Goal: Task Accomplishment & Management: Manage account settings

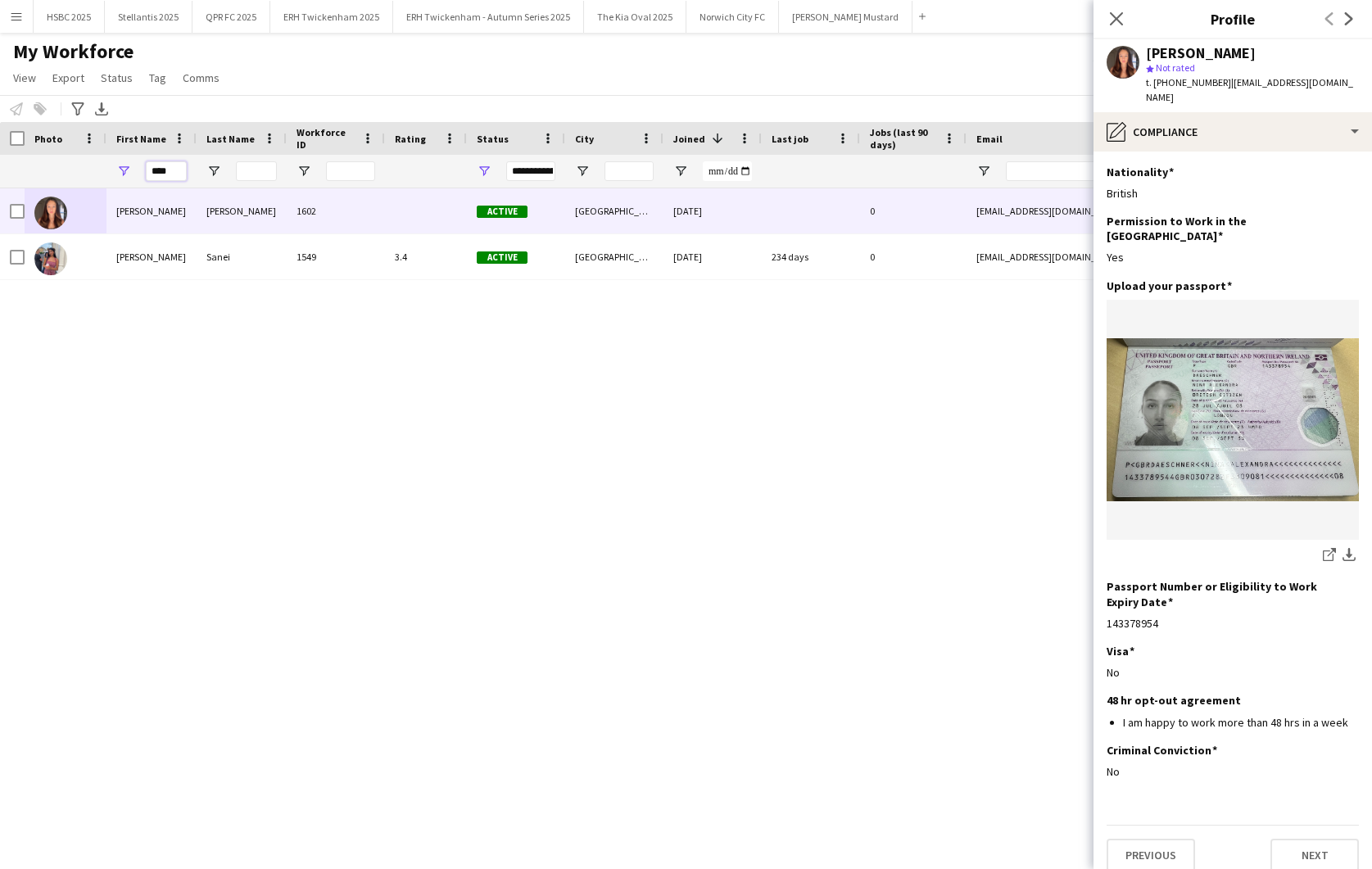
drag, startPoint x: 177, startPoint y: 170, endPoint x: 101, endPoint y: 175, distance: 76.2
click at [101, 175] on div "****" at bounding box center [928, 171] width 1857 height 33
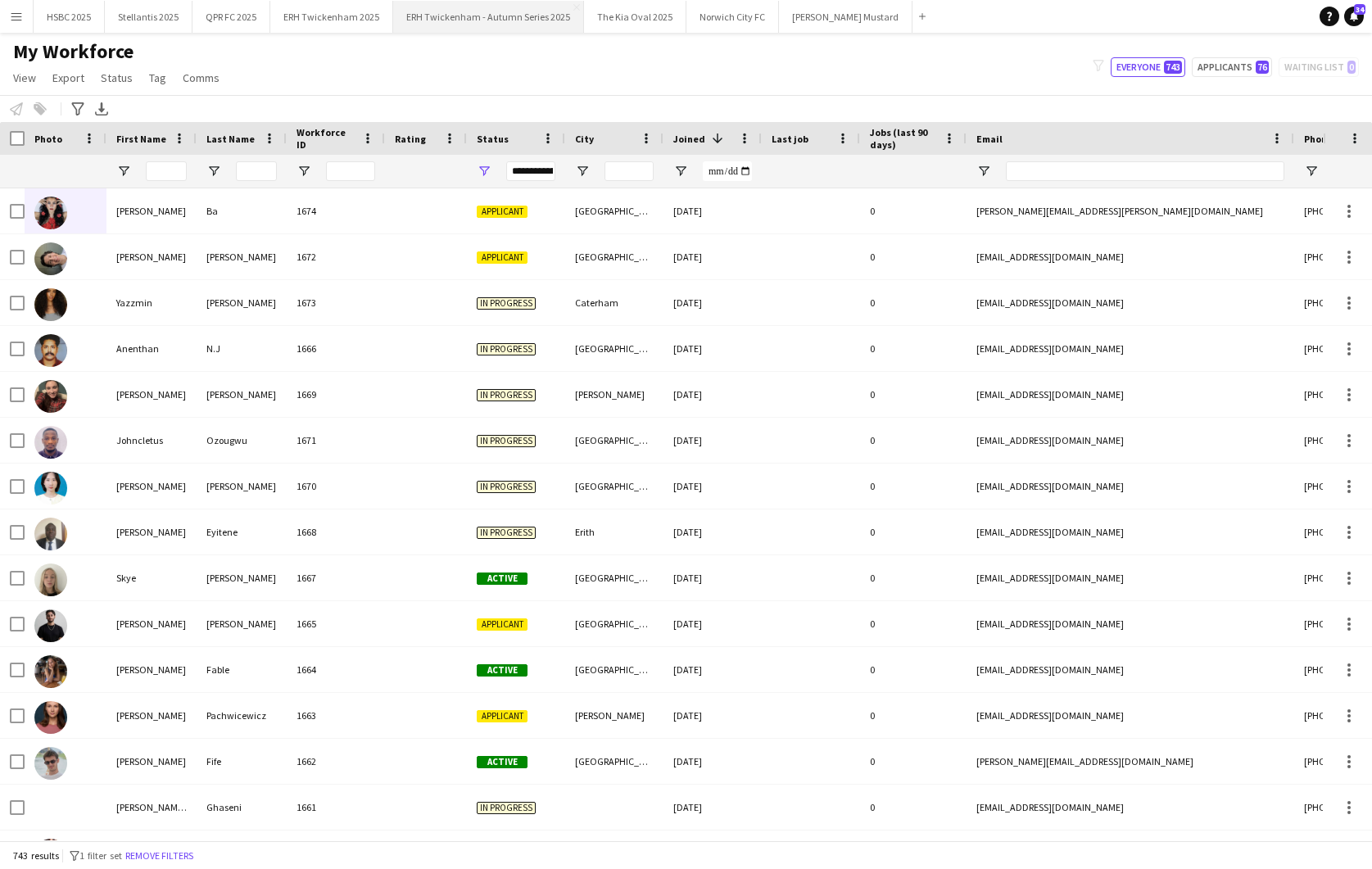
click at [469, 23] on button "ERH Twickenham - Autumn Series 2025 Close" at bounding box center [488, 17] width 191 height 32
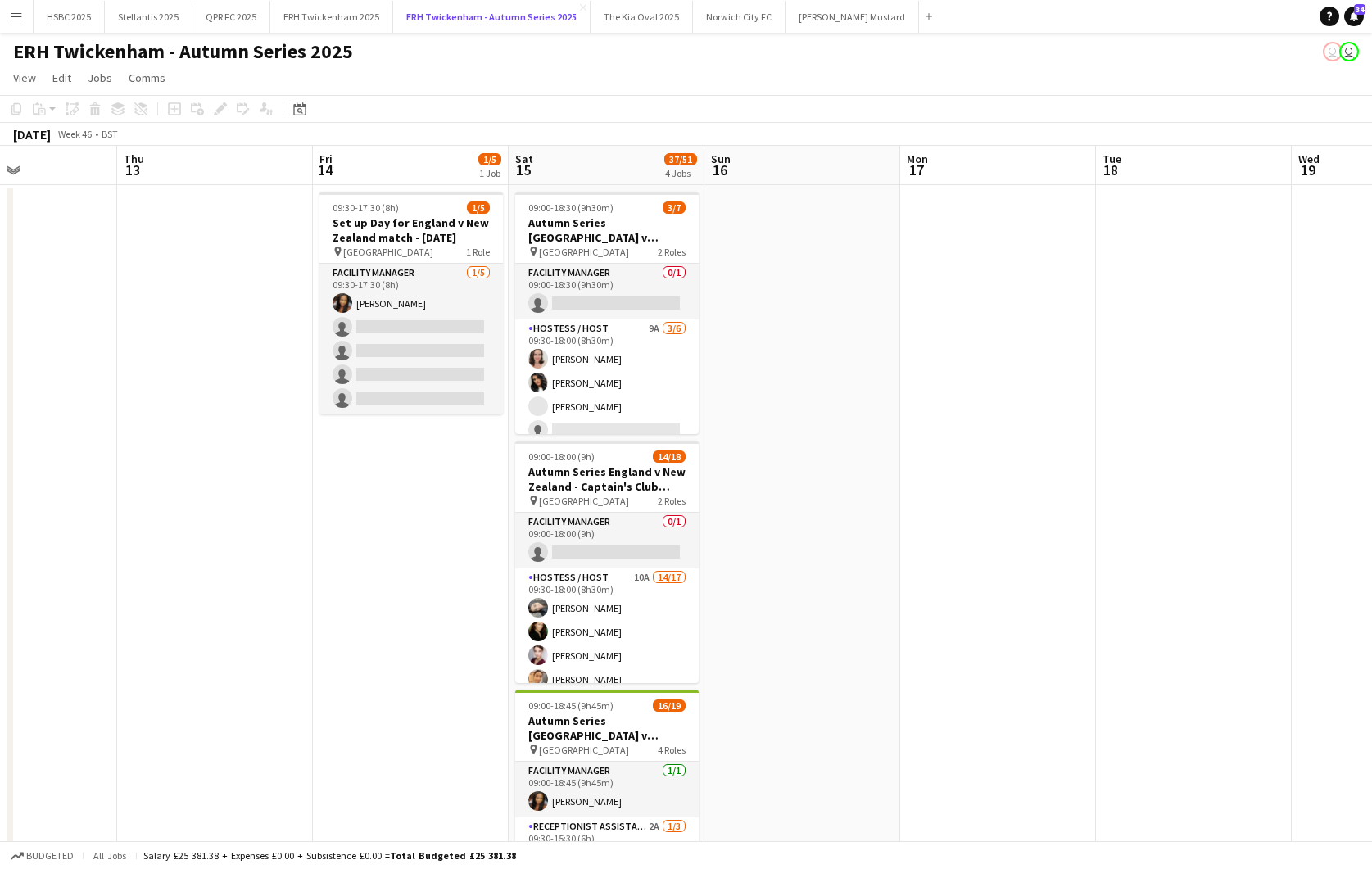
scroll to position [0, 472]
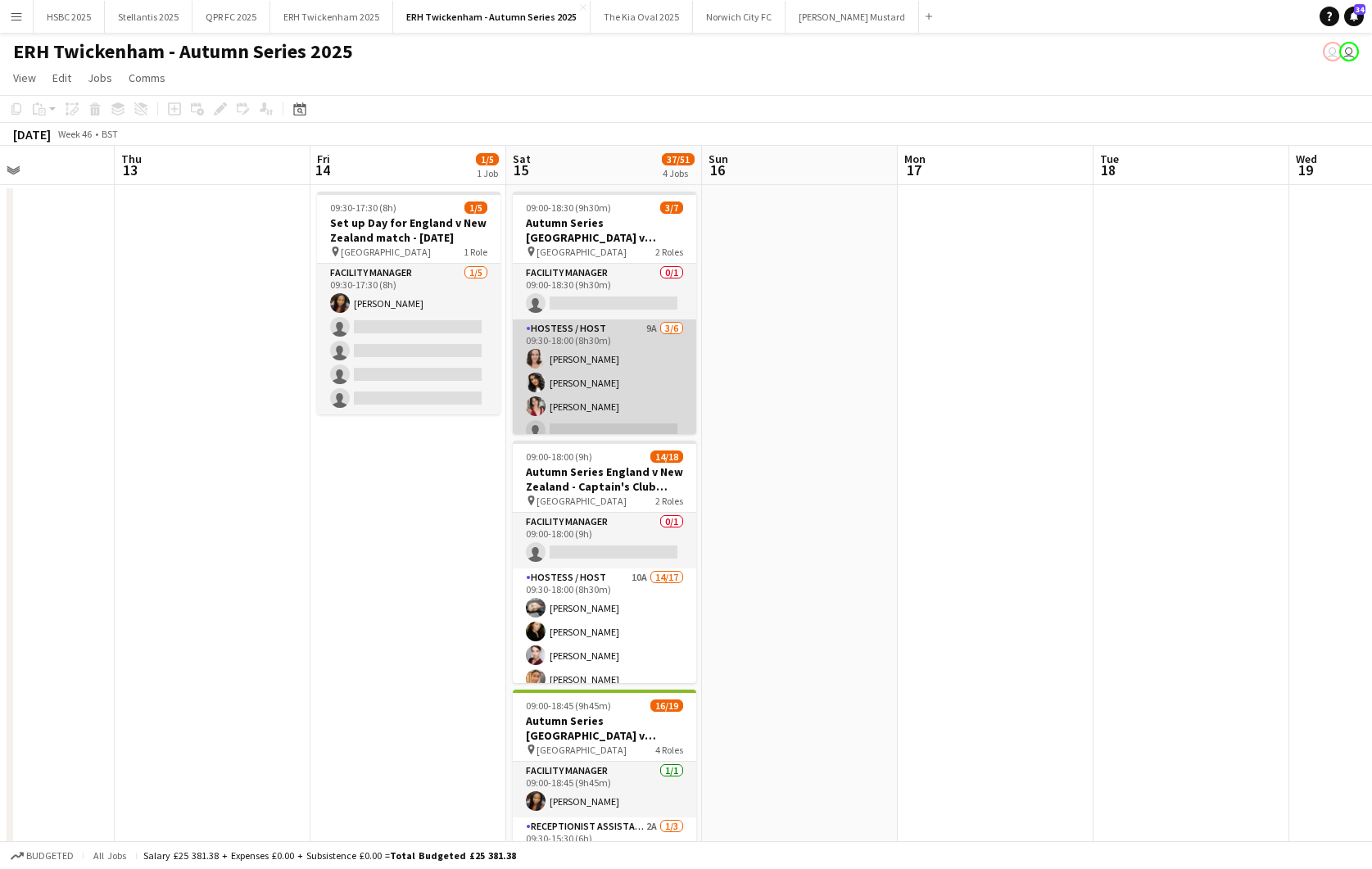
click at [562, 364] on app-card-role "Hostess / Host 9A [DATE] 09:30-18:00 (8h30m) [PERSON_NAME] [PERSON_NAME] [PERSO…" at bounding box center [604, 406] width 184 height 175
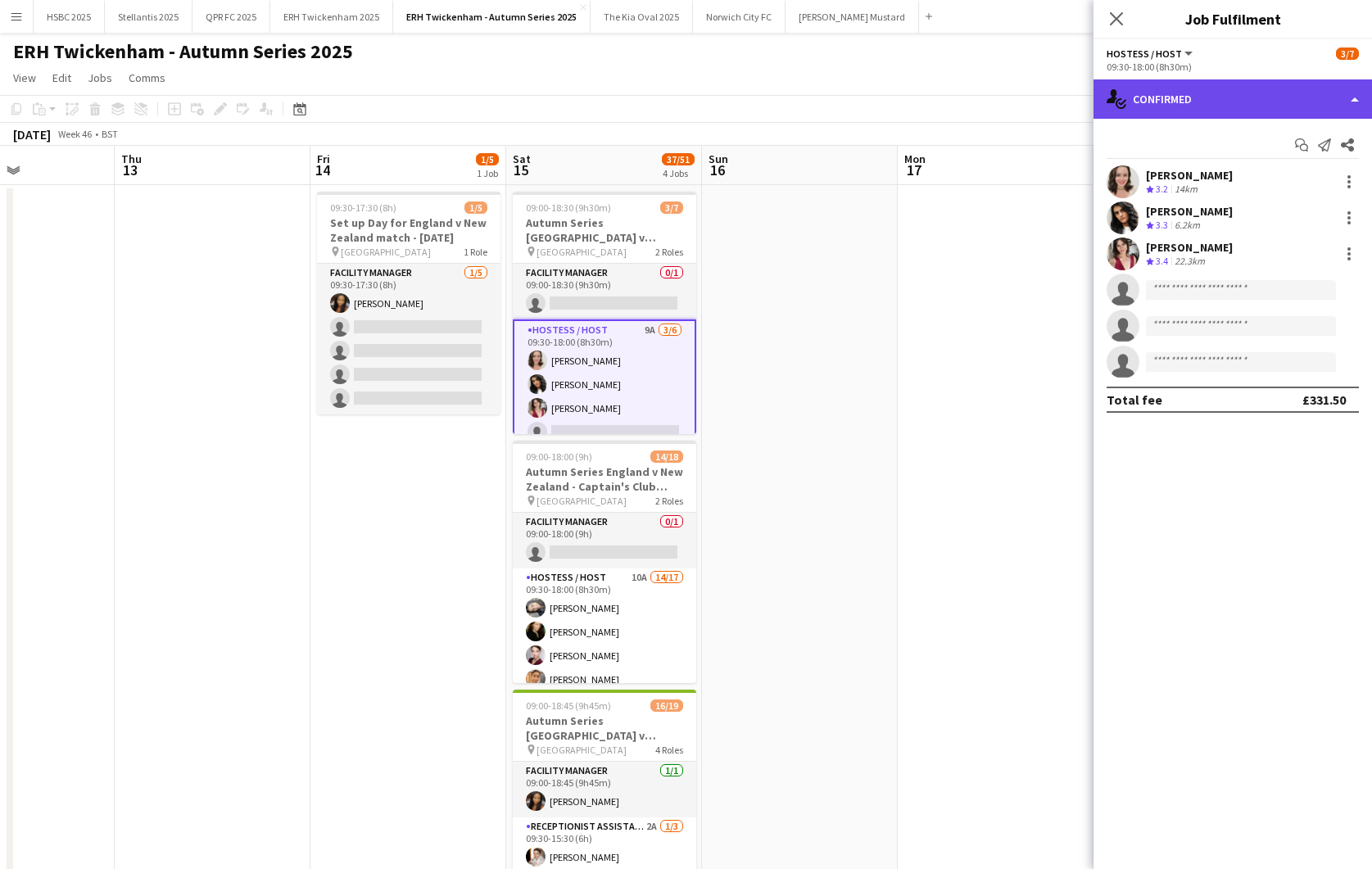
drag, startPoint x: 1237, startPoint y: 103, endPoint x: 1247, endPoint y: 124, distance: 23.3
click at [1237, 104] on div "single-neutral-actions-check-2 Confirmed" at bounding box center [1233, 98] width 278 height 39
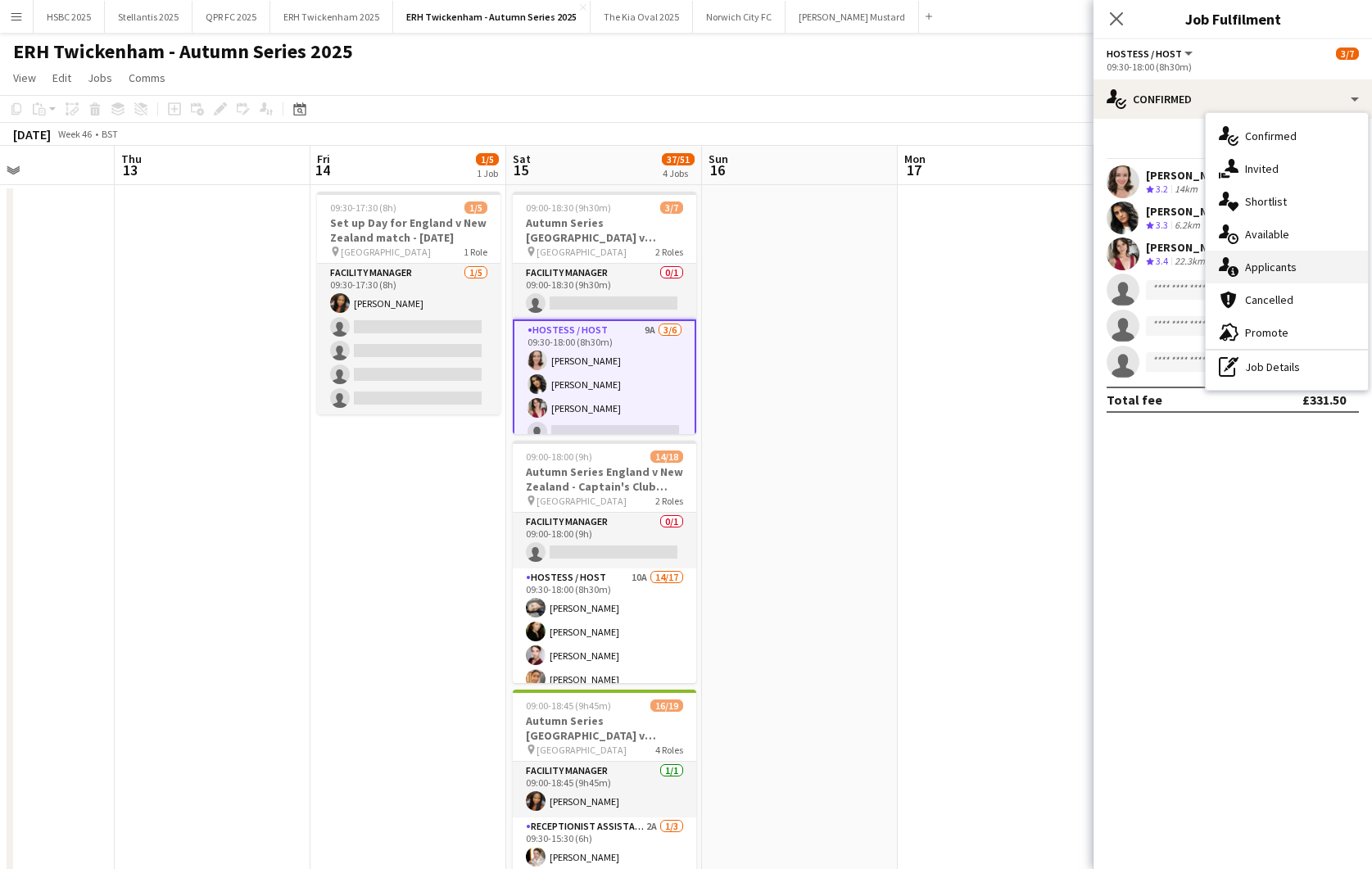
click at [1325, 277] on div "single-neutral-actions-information Applicants" at bounding box center [1287, 267] width 162 height 33
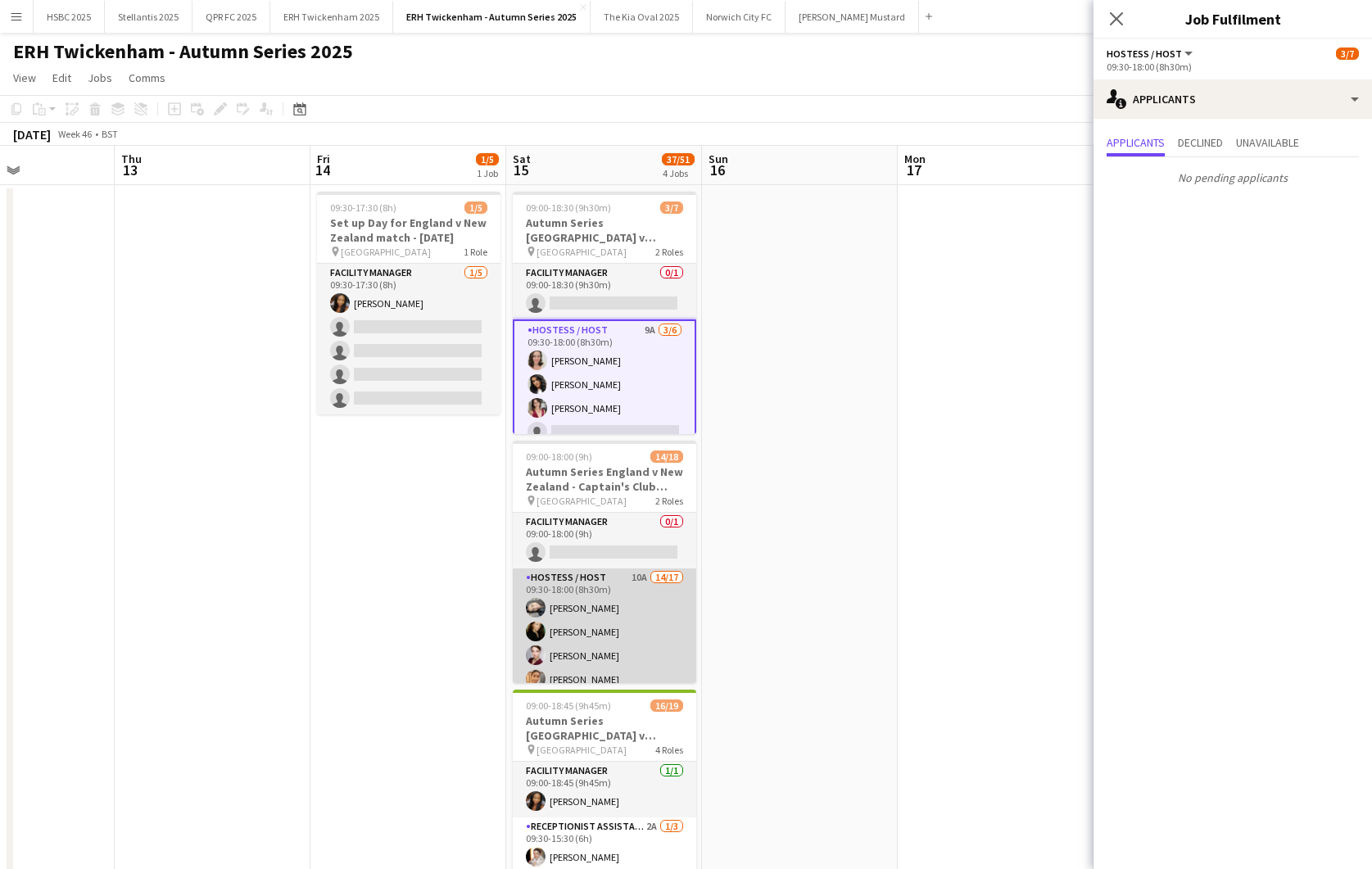
click at [592, 624] on app-card-role "Hostess / Host 10A 14/17 09:30-18:00 (8h30m) [PERSON_NAME] [PERSON_NAME] [PERSO…" at bounding box center [604, 785] width 184 height 436
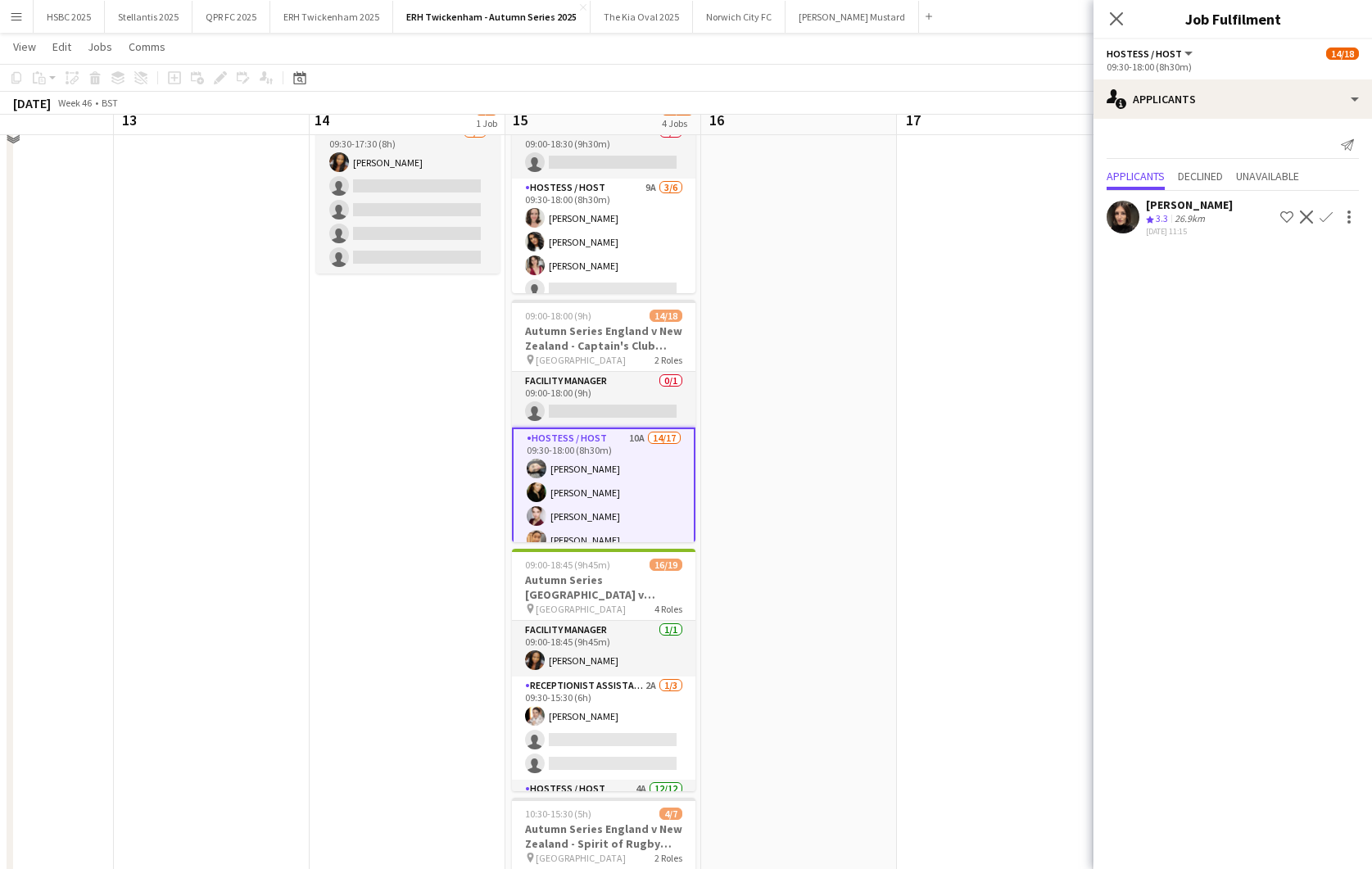
scroll to position [146, 0]
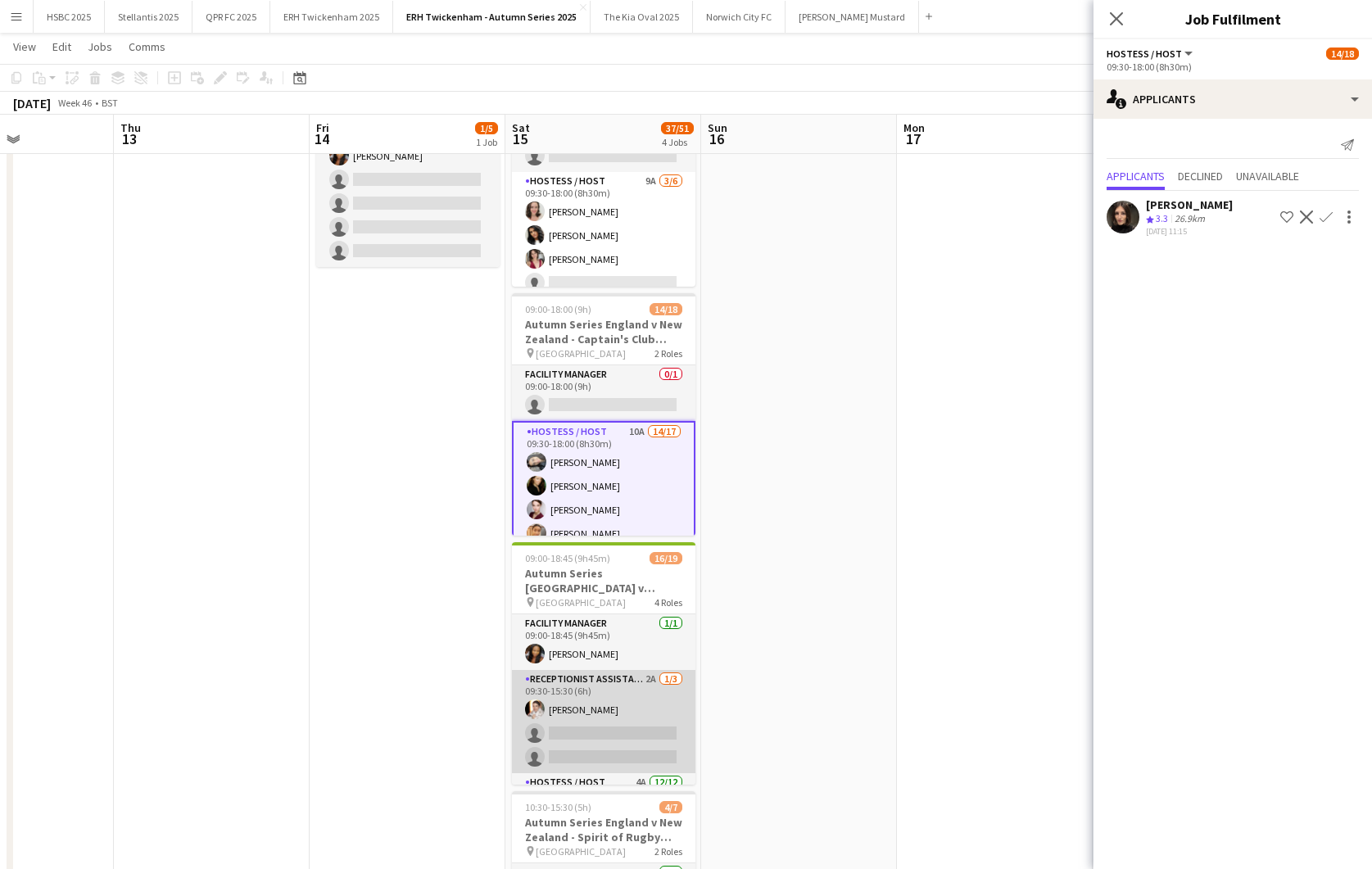
click at [658, 720] on app-card-role "Receptionist Assistant 2A [DATE] 09:30-15:30 (6h) [PERSON_NAME] single-neutral-…" at bounding box center [603, 721] width 184 height 104
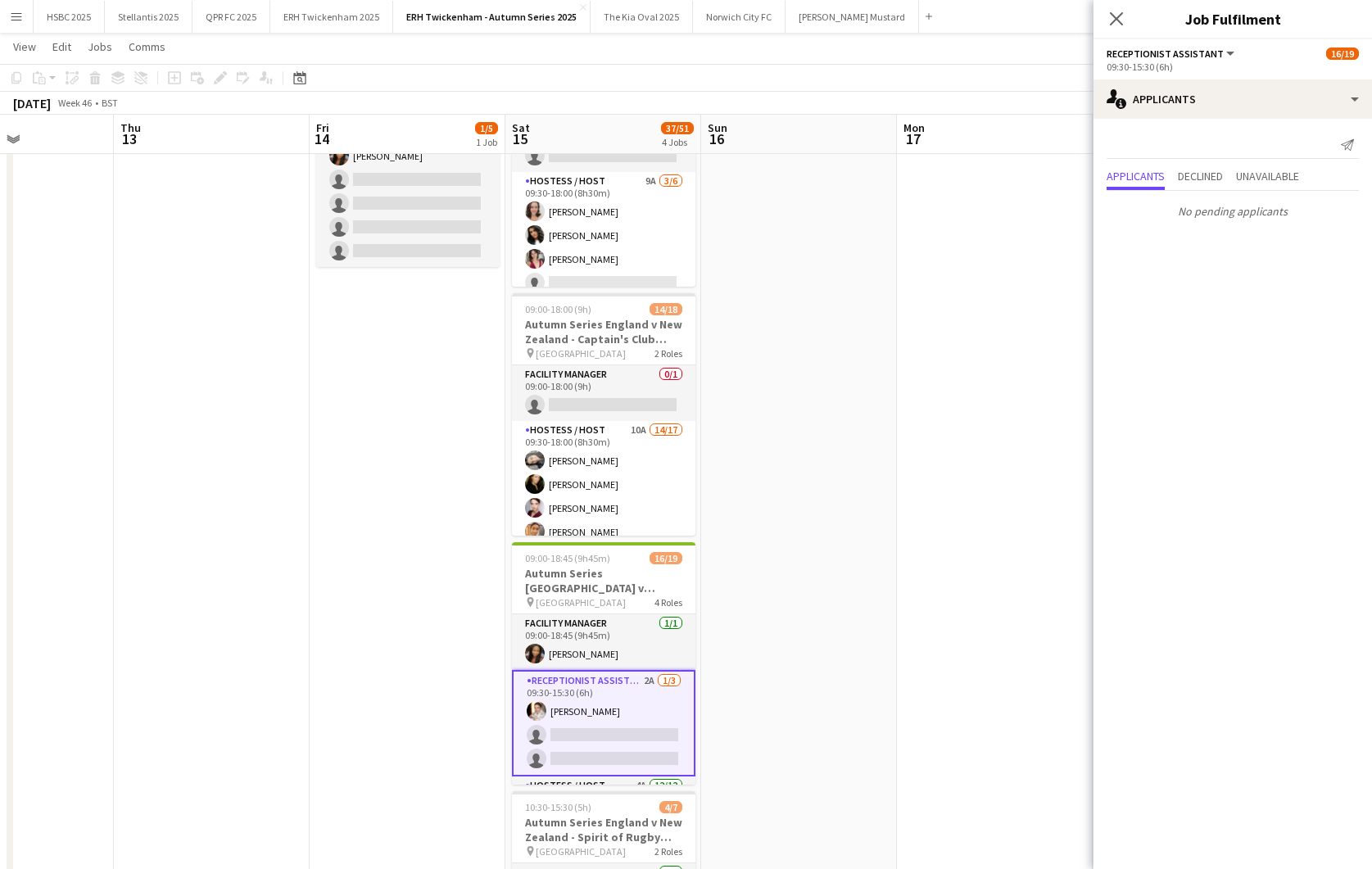
scroll to position [0, 474]
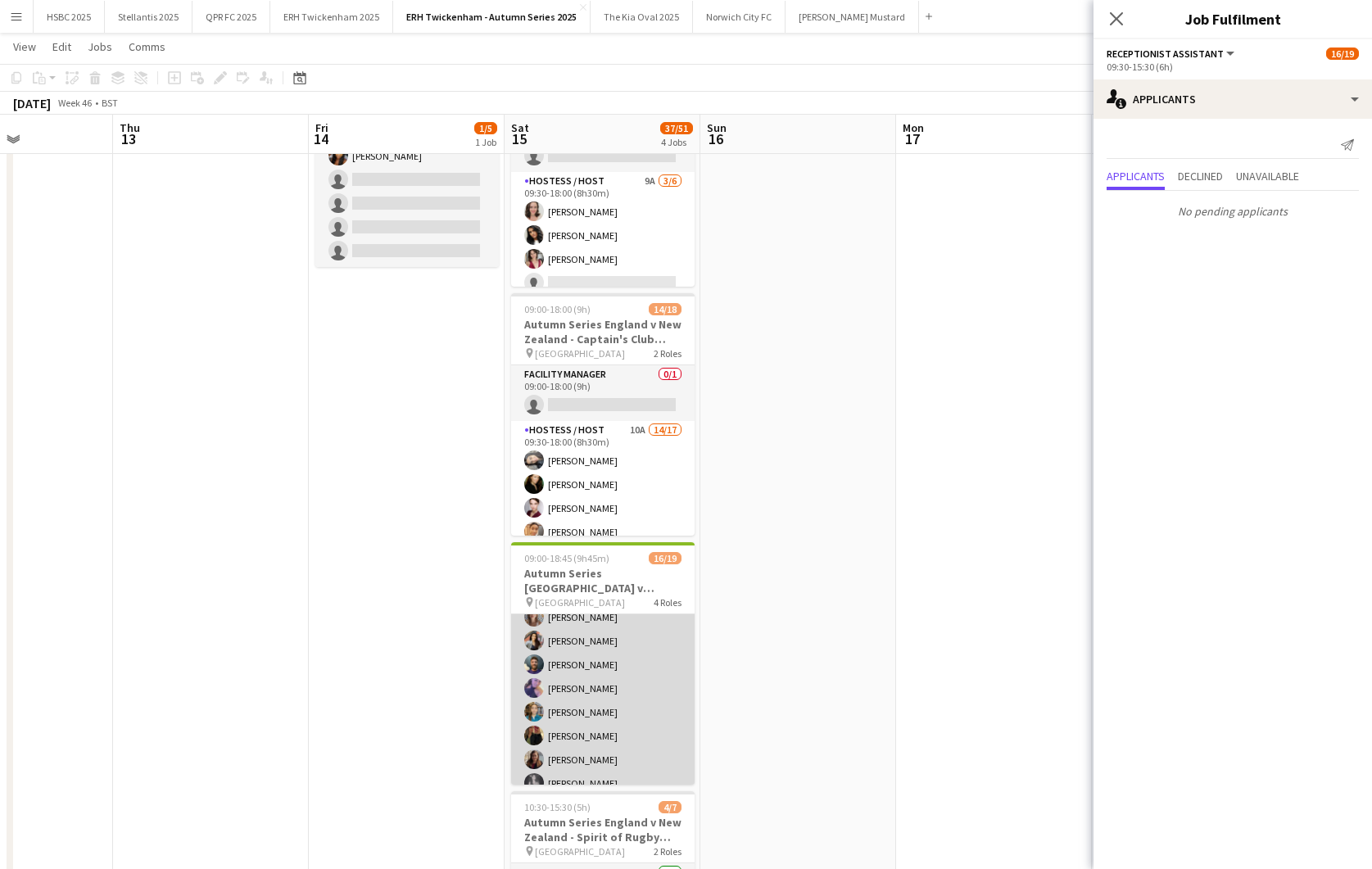
click at [661, 718] on app-card-role "Hostess / Host 4A [DATE] 09:30-18:15 (8h45m) [PERSON_NAME] [PERSON_NAME] [PERSO…" at bounding box center [603, 736] width 184 height 317
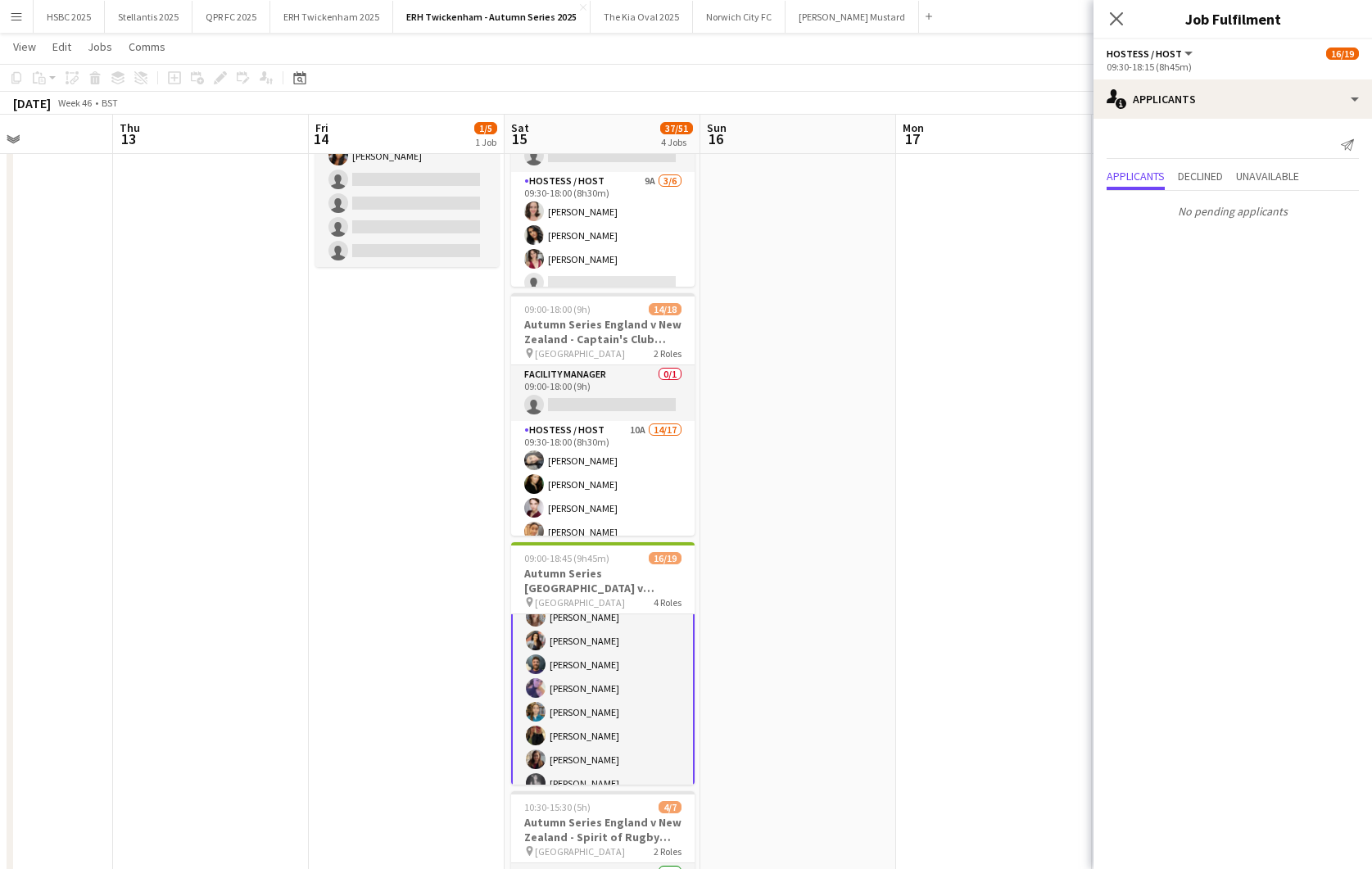
scroll to position [0, 0]
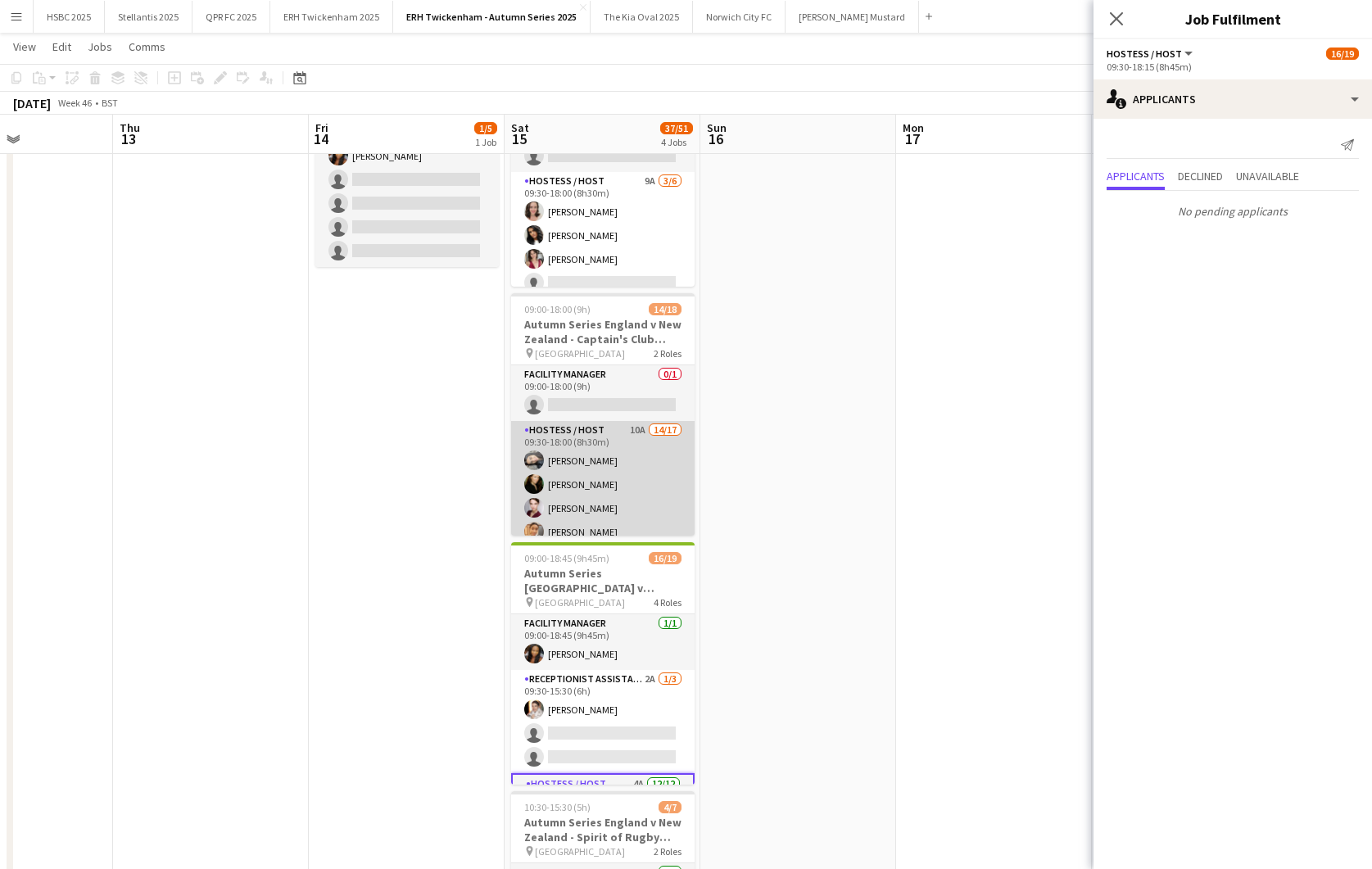
click at [619, 504] on app-card-role "Hostess / Host 10A 14/17 09:30-18:00 (8h30m) [PERSON_NAME] [PERSON_NAME] [PERSO…" at bounding box center [603, 638] width 184 height 436
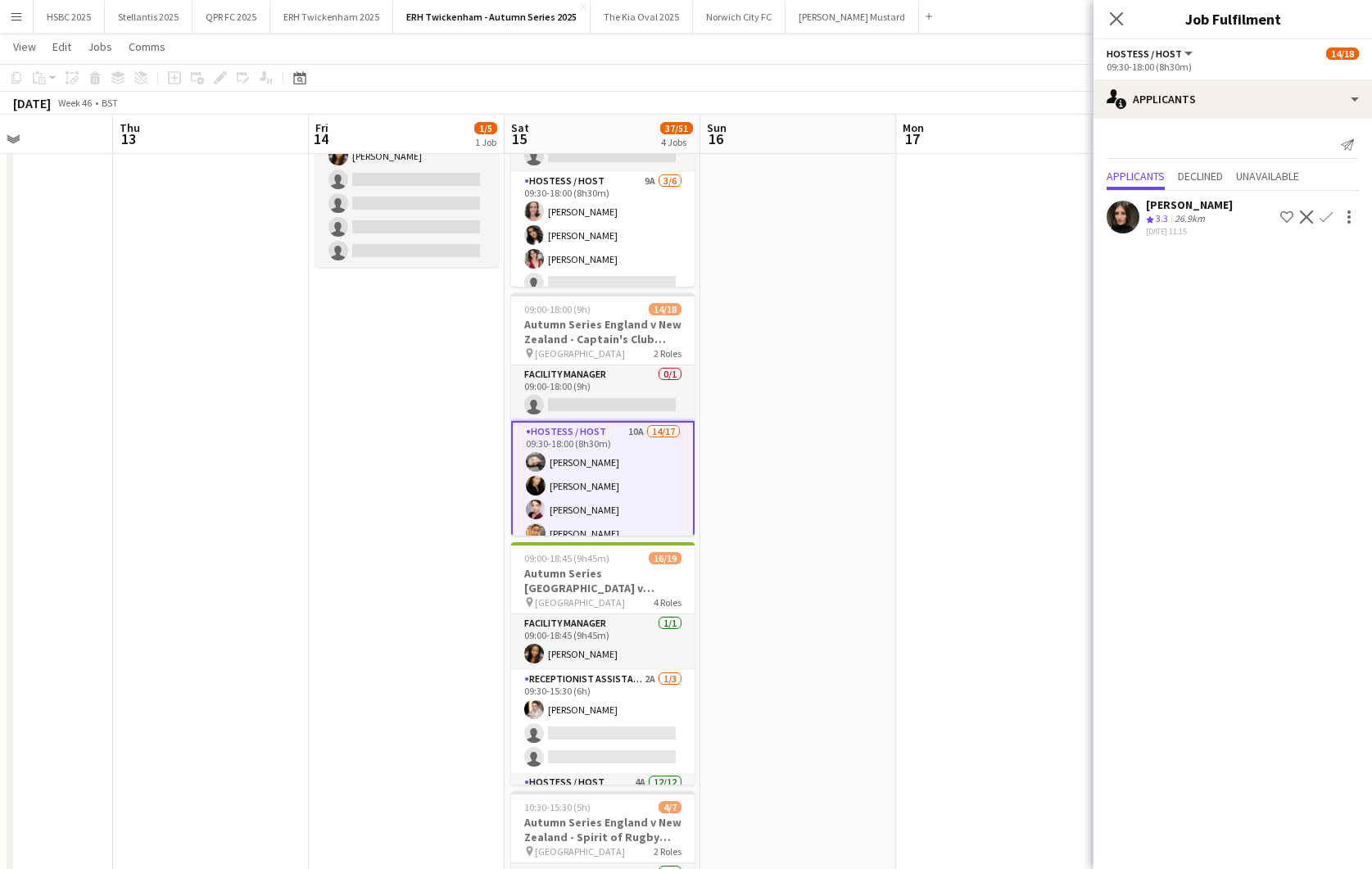
click at [1320, 211] on app-icon "Confirm" at bounding box center [1326, 217] width 13 height 13
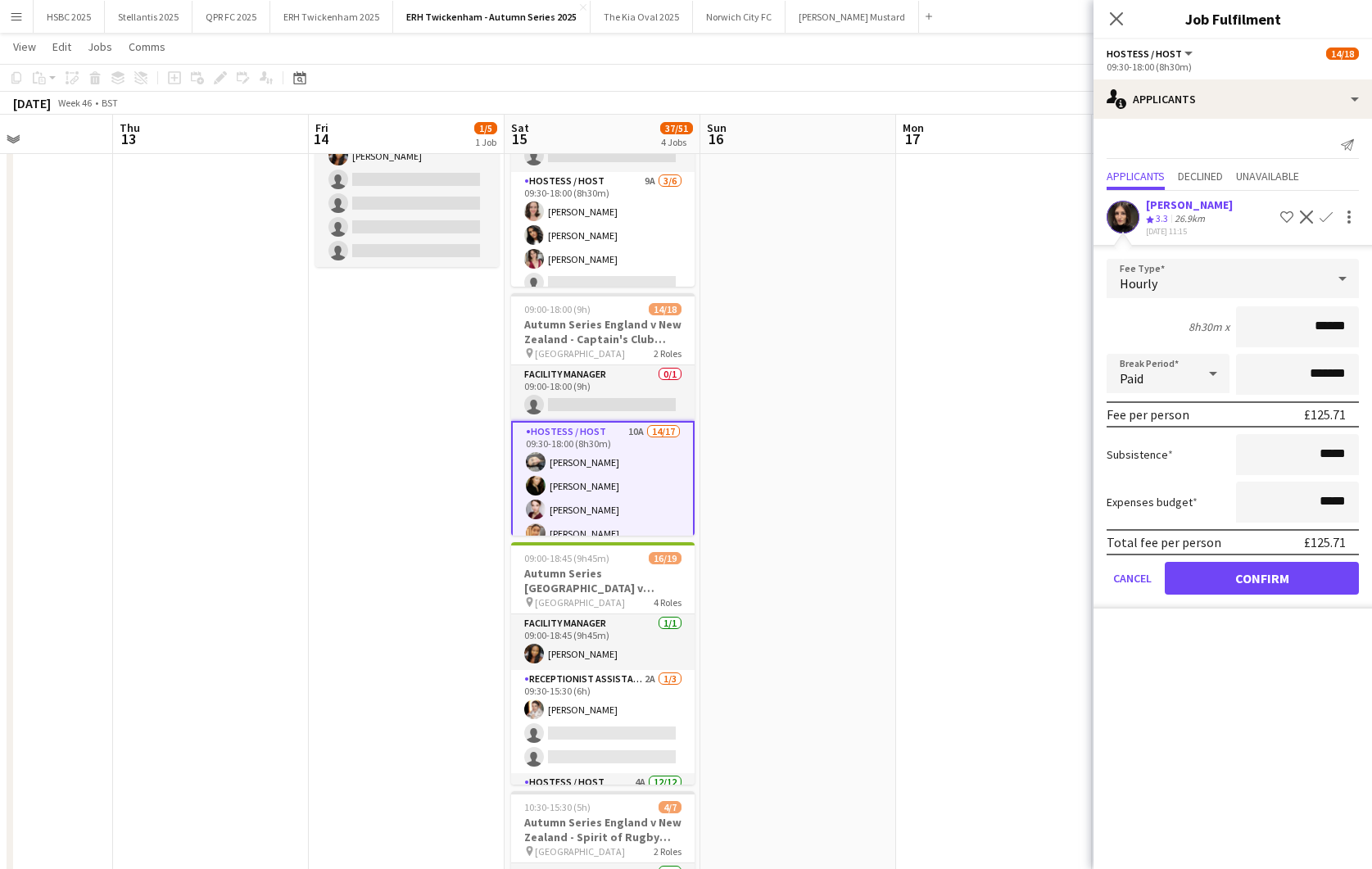
click button "Confirm" at bounding box center [1262, 578] width 194 height 33
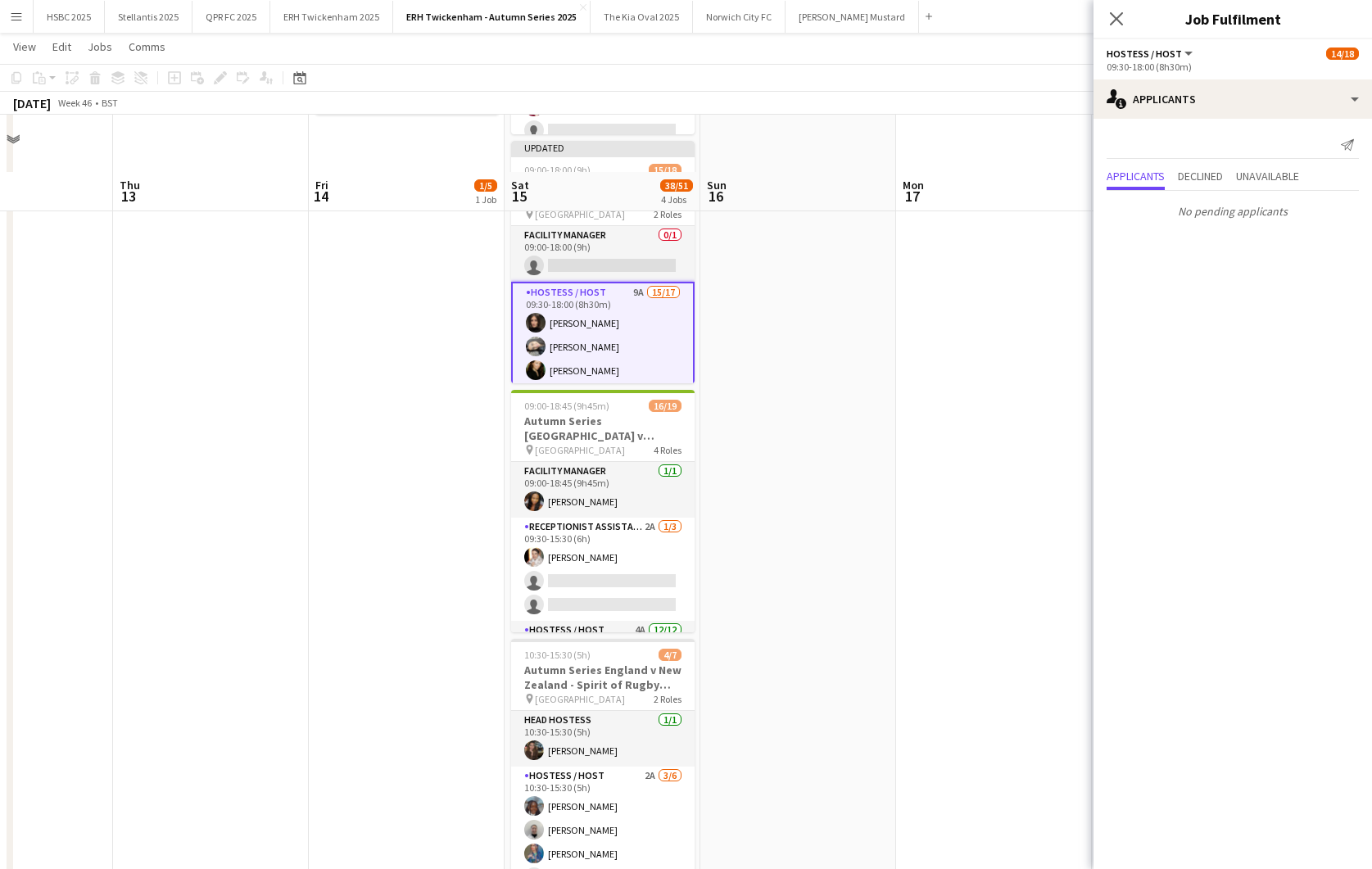
scroll to position [371, 0]
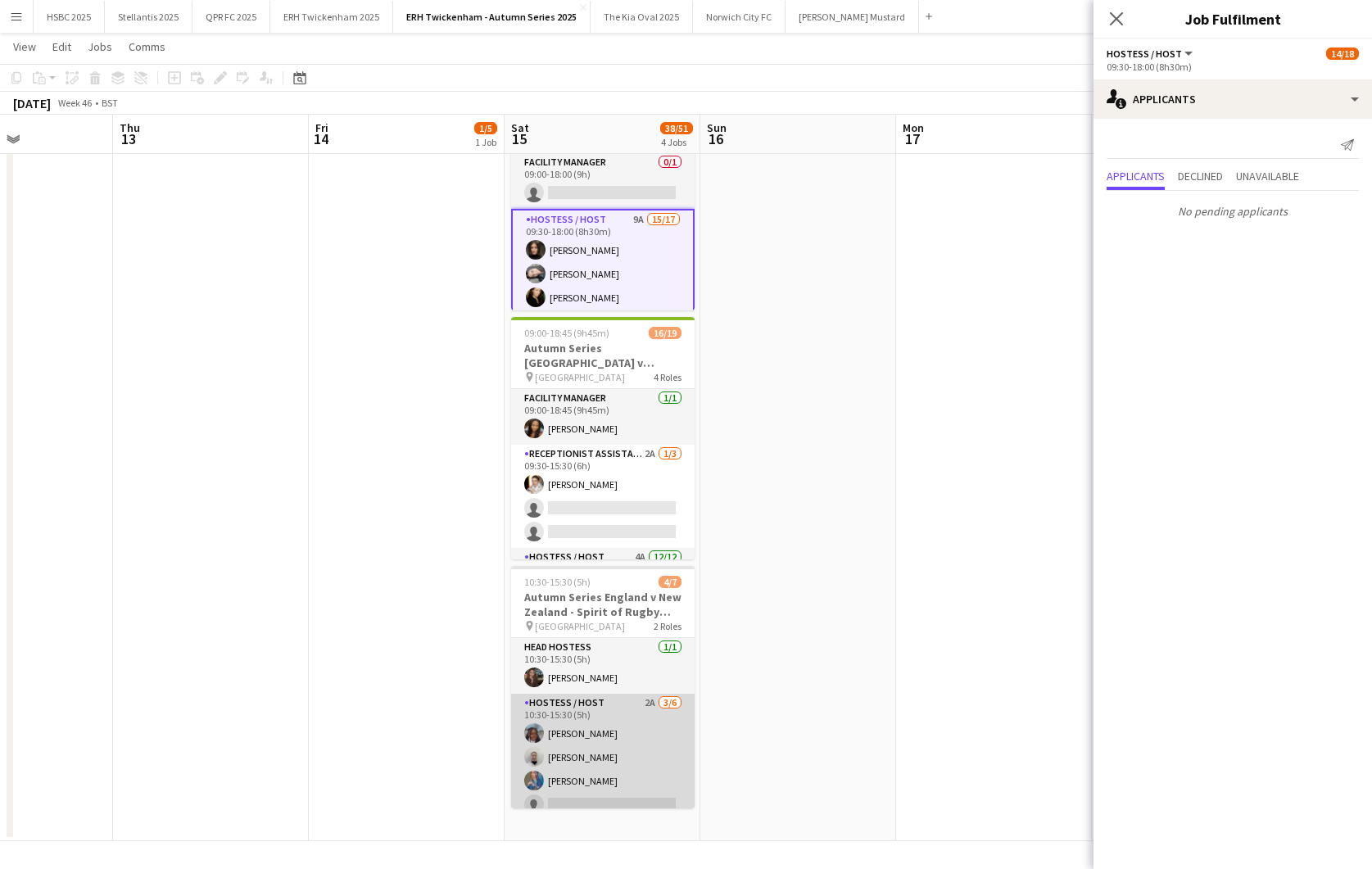
click at [623, 781] on app-card-role "Hostess / Host 2A [DATE] 10:30-15:30 (5h) [PERSON_NAME] [PERSON_NAME] [PERSON_N…" at bounding box center [603, 780] width 184 height 175
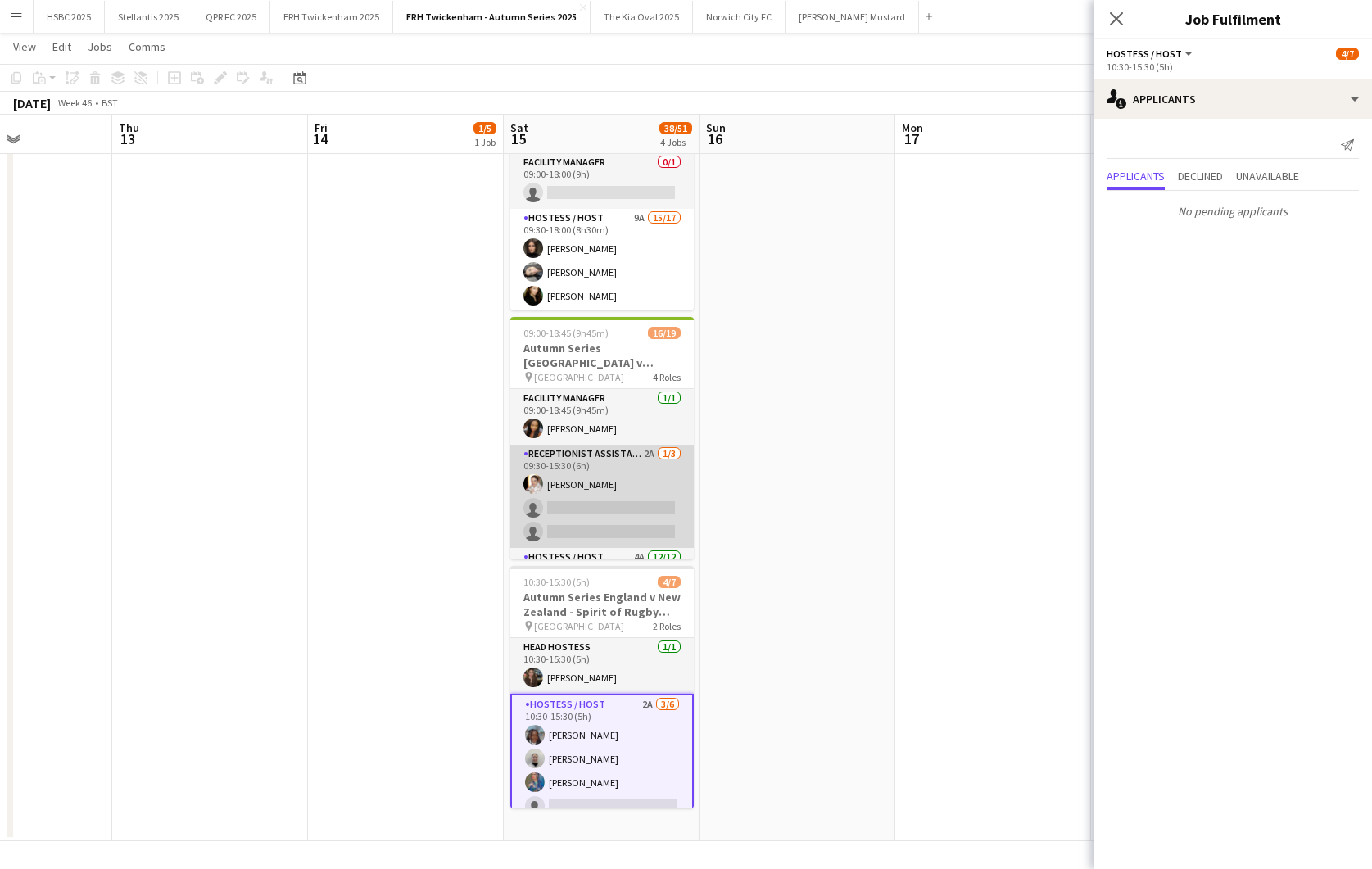
click at [611, 518] on app-card-role "Receptionist Assistant 2A [DATE] 09:30-15:30 (6h) [PERSON_NAME] single-neutral-…" at bounding box center [602, 496] width 184 height 104
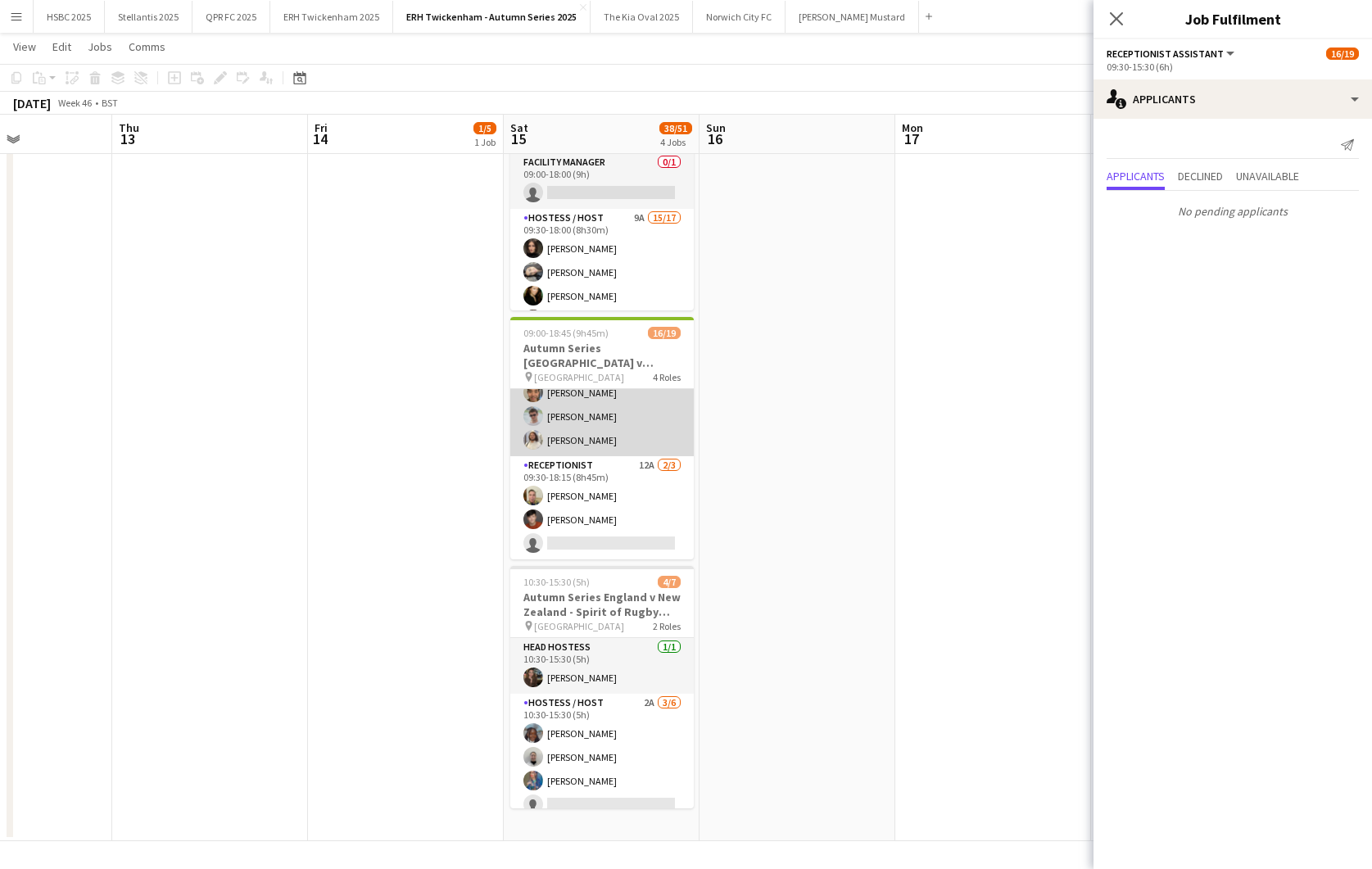
click at [613, 521] on app-card-role "Receptionist 12A [DATE] 09:30-18:15 (8h45m) [PERSON_NAME] [PERSON_NAME] single-…" at bounding box center [602, 507] width 184 height 104
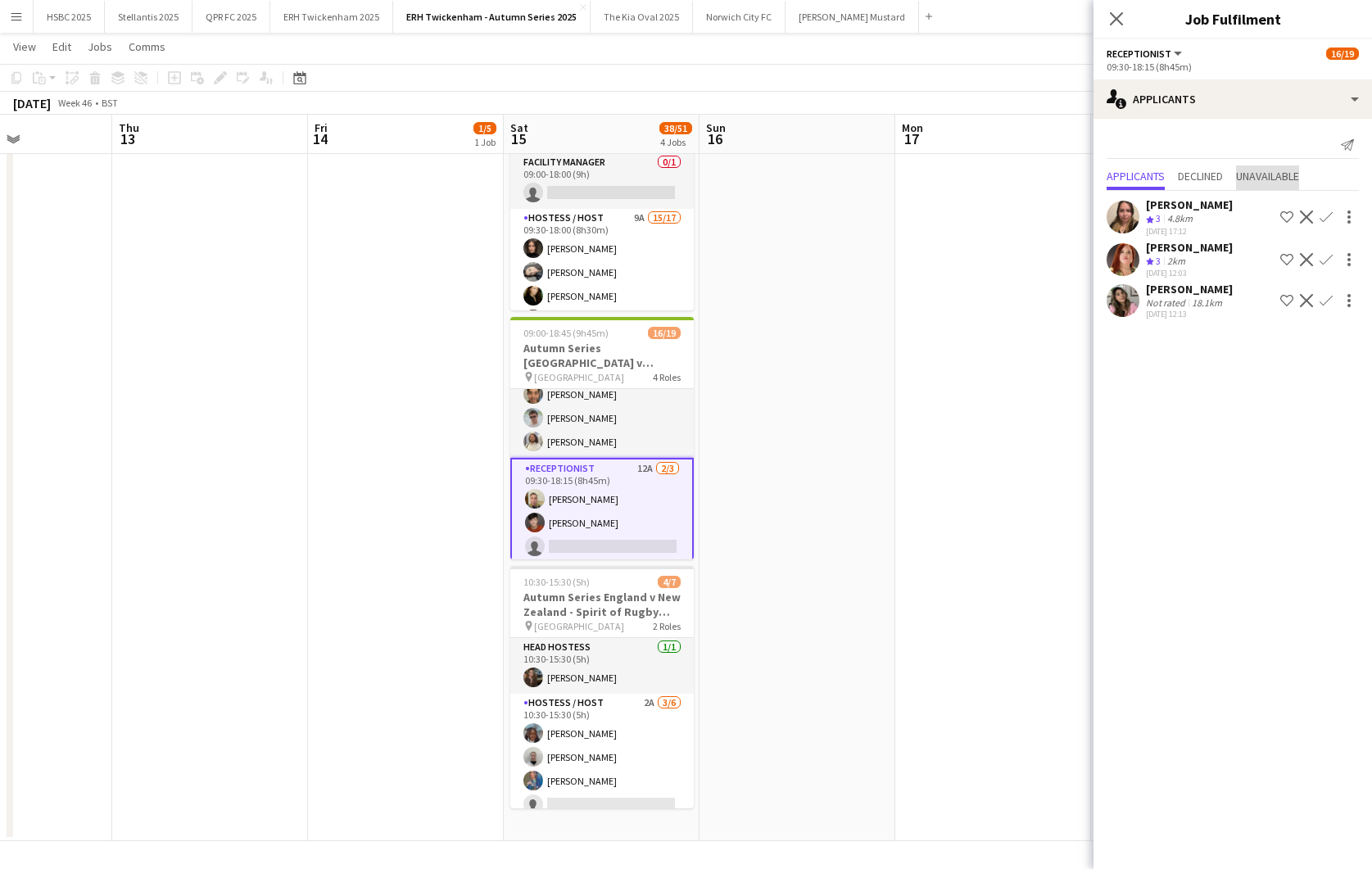
click at [1287, 180] on span "Unavailable" at bounding box center [1268, 176] width 63 height 11
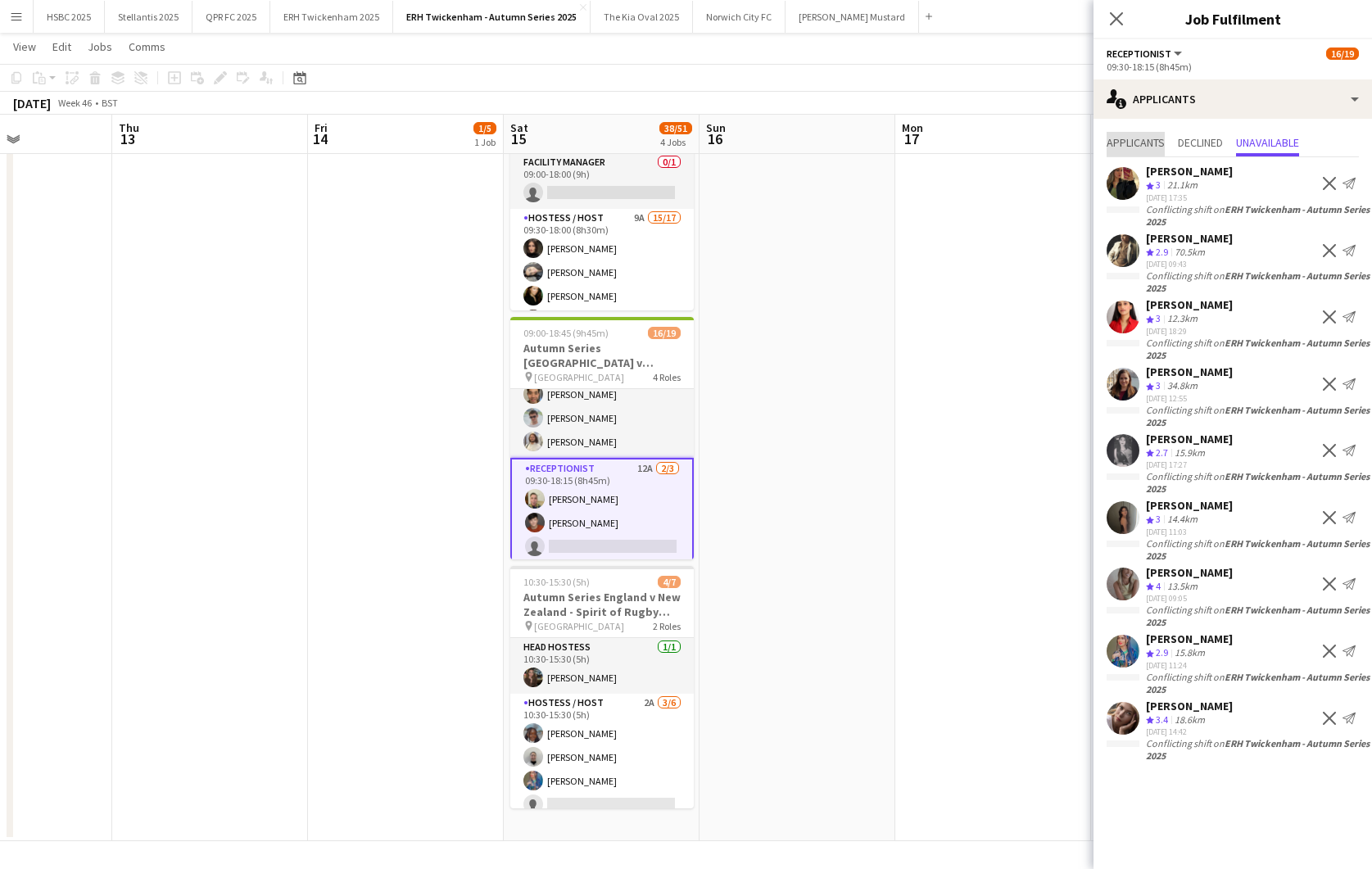
click at [1131, 139] on span "Applicants" at bounding box center [1135, 142] width 58 height 11
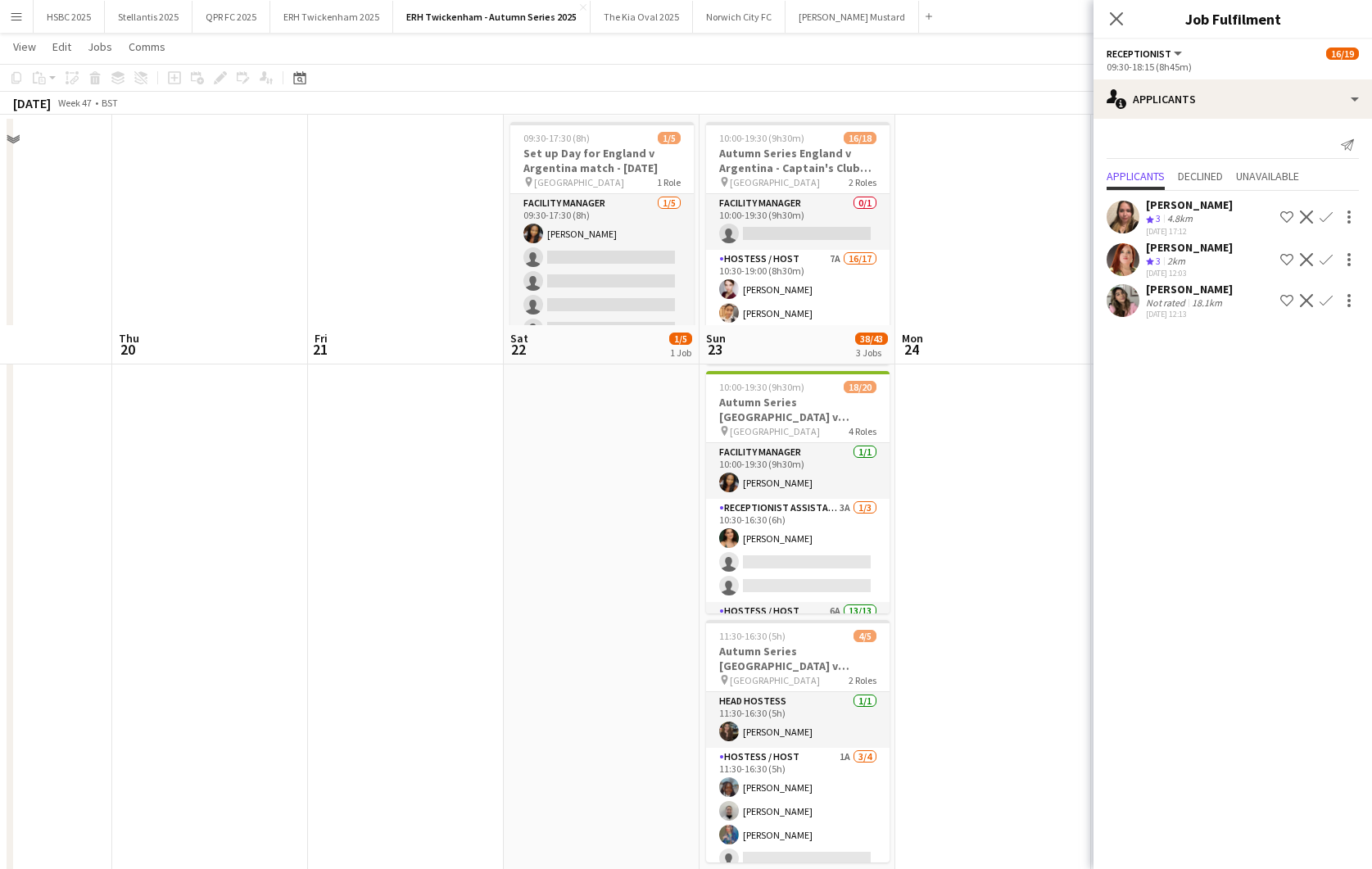
scroll to position [0, 0]
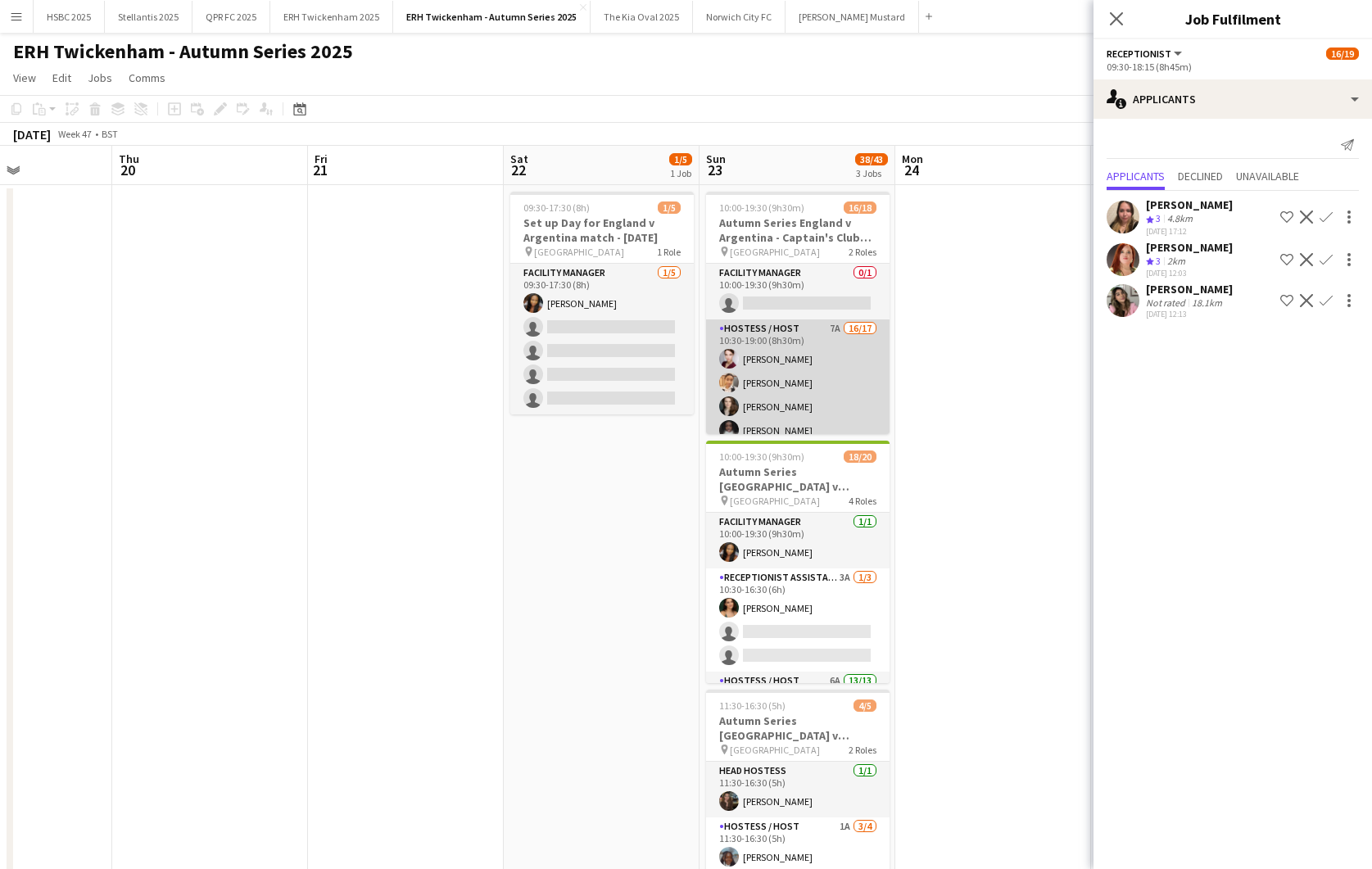
click at [867, 381] on app-card-role "Hostess / Host 7A 16/17 10:30-19:00 (8h30m) [PERSON_NAME] [PERSON_NAME] [PERSON…" at bounding box center [798, 537] width 184 height 436
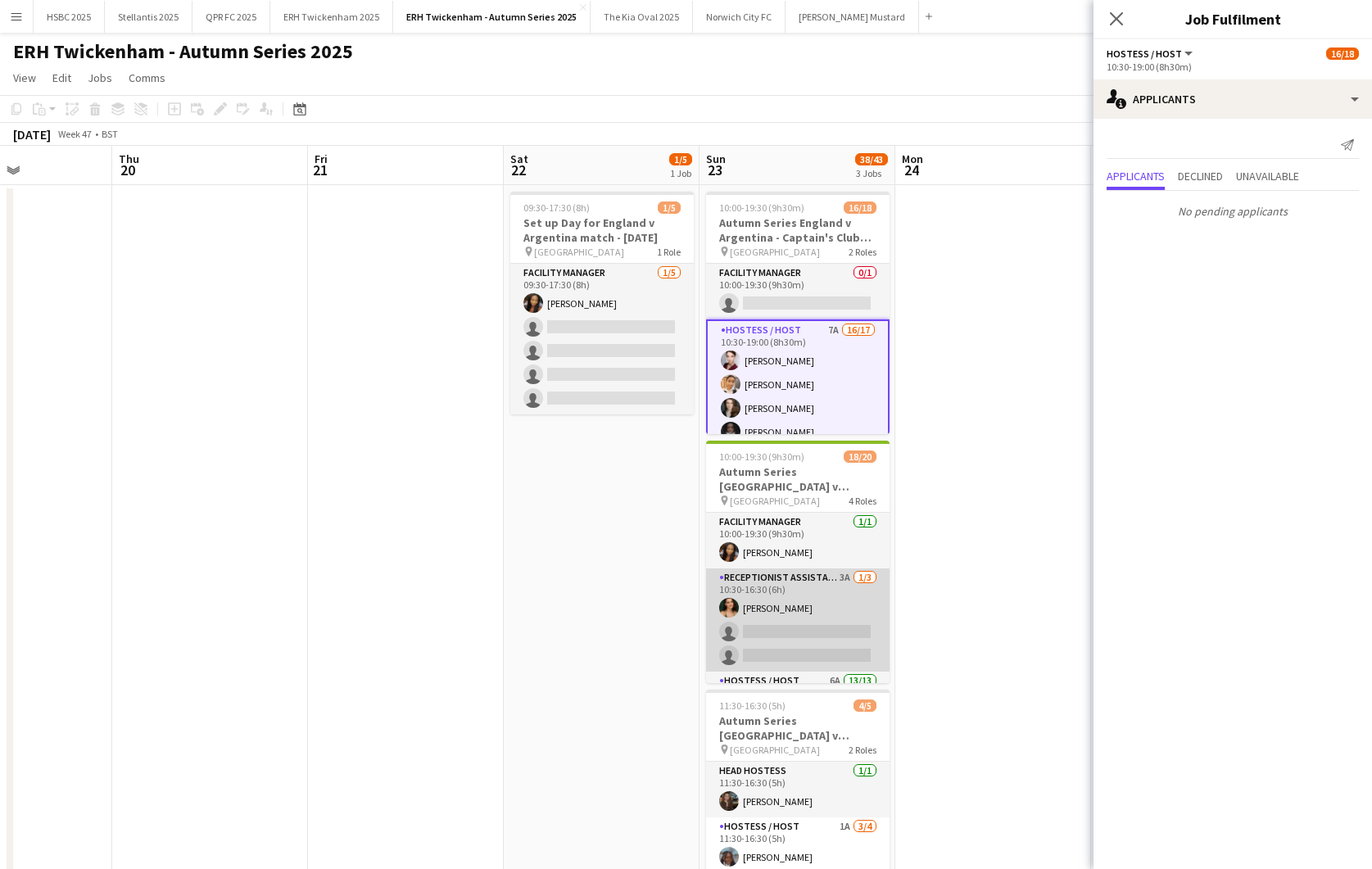
click at [874, 605] on app-card-role "Receptionist Assistant 3A [DATE] 10:30-16:30 (6h) [PERSON_NAME] single-neutral-…" at bounding box center [798, 619] width 184 height 104
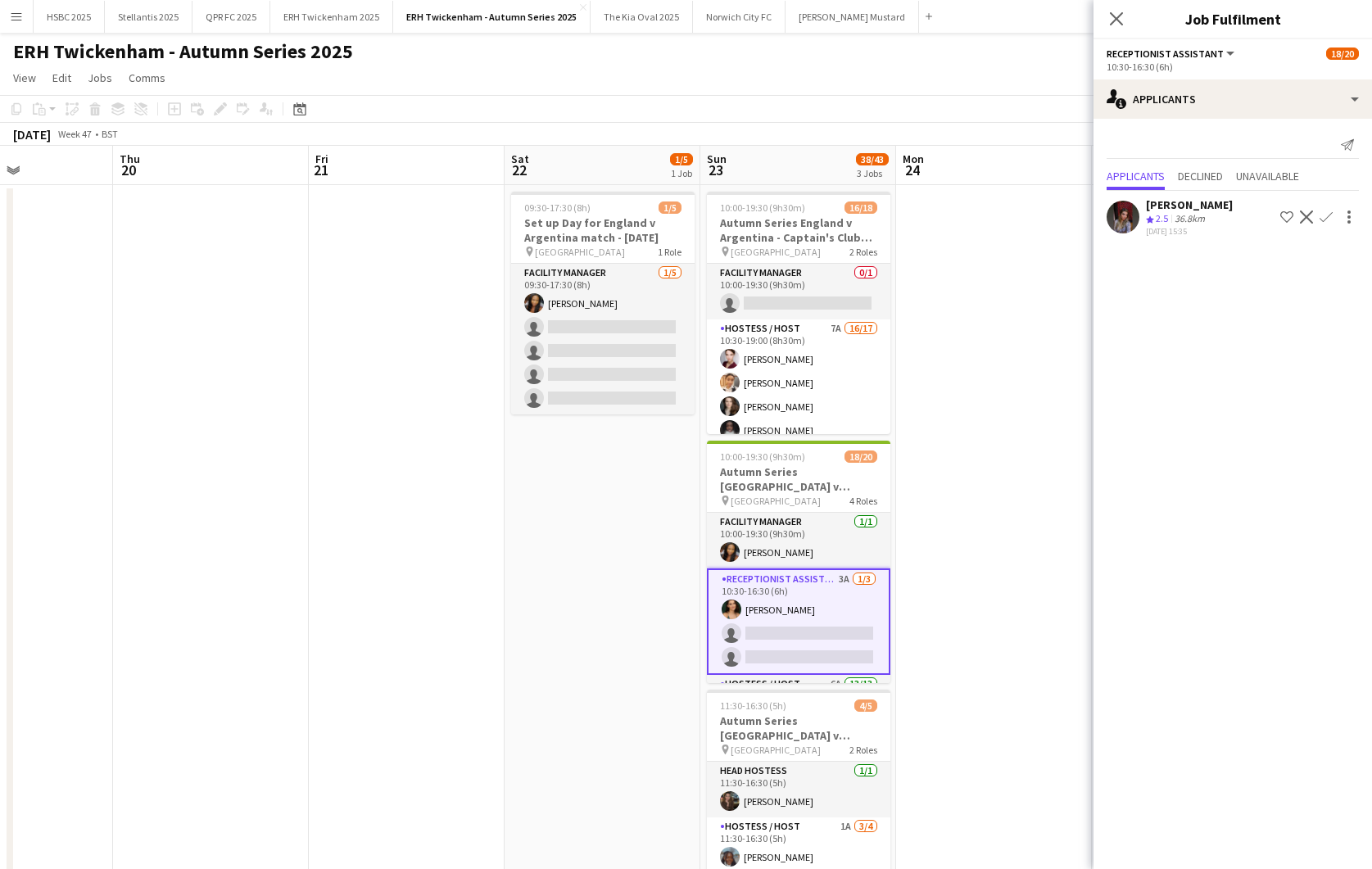
click at [1329, 215] on app-icon "Confirm" at bounding box center [1326, 217] width 13 height 13
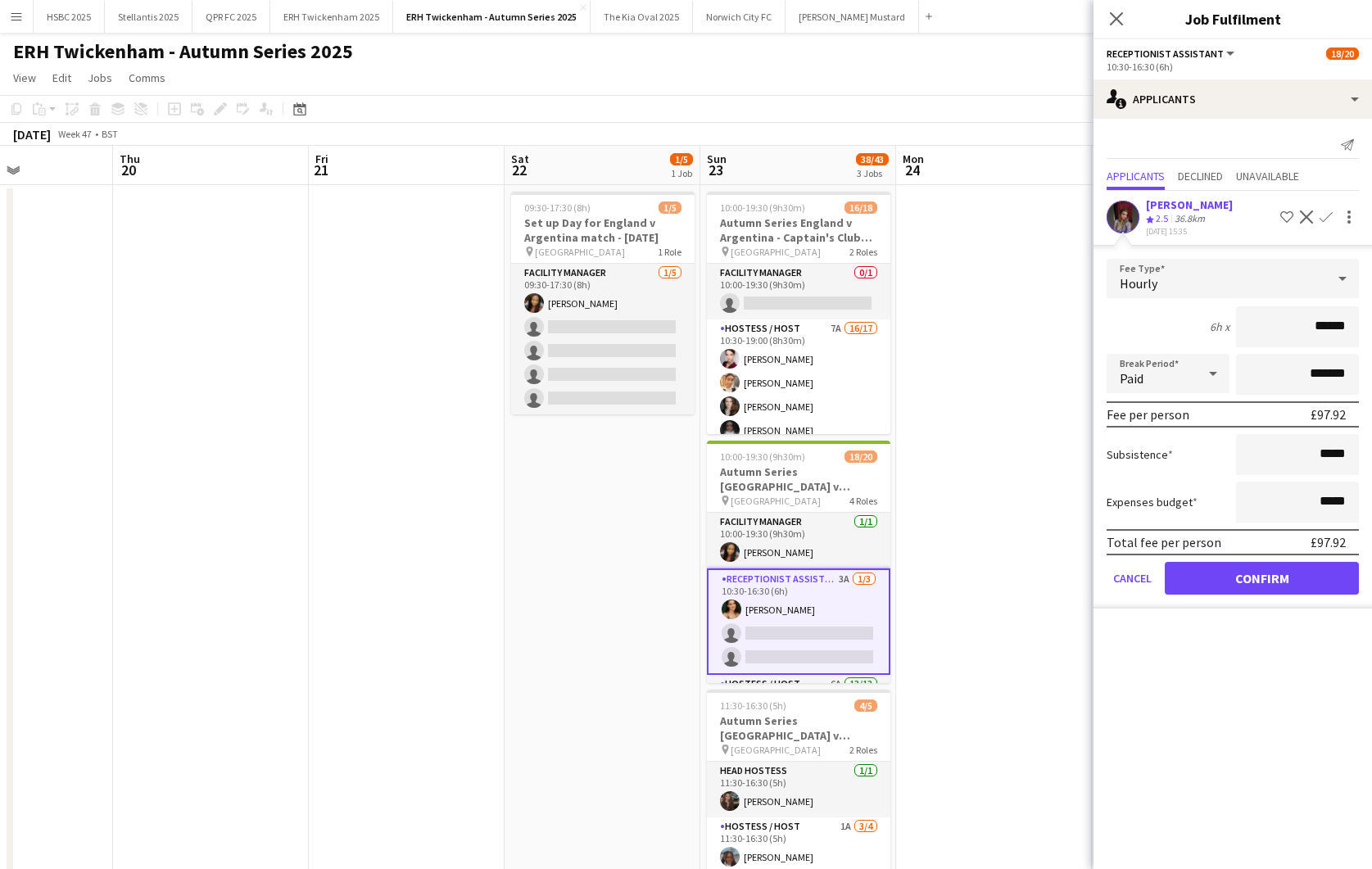
click button "Confirm" at bounding box center [1262, 578] width 194 height 33
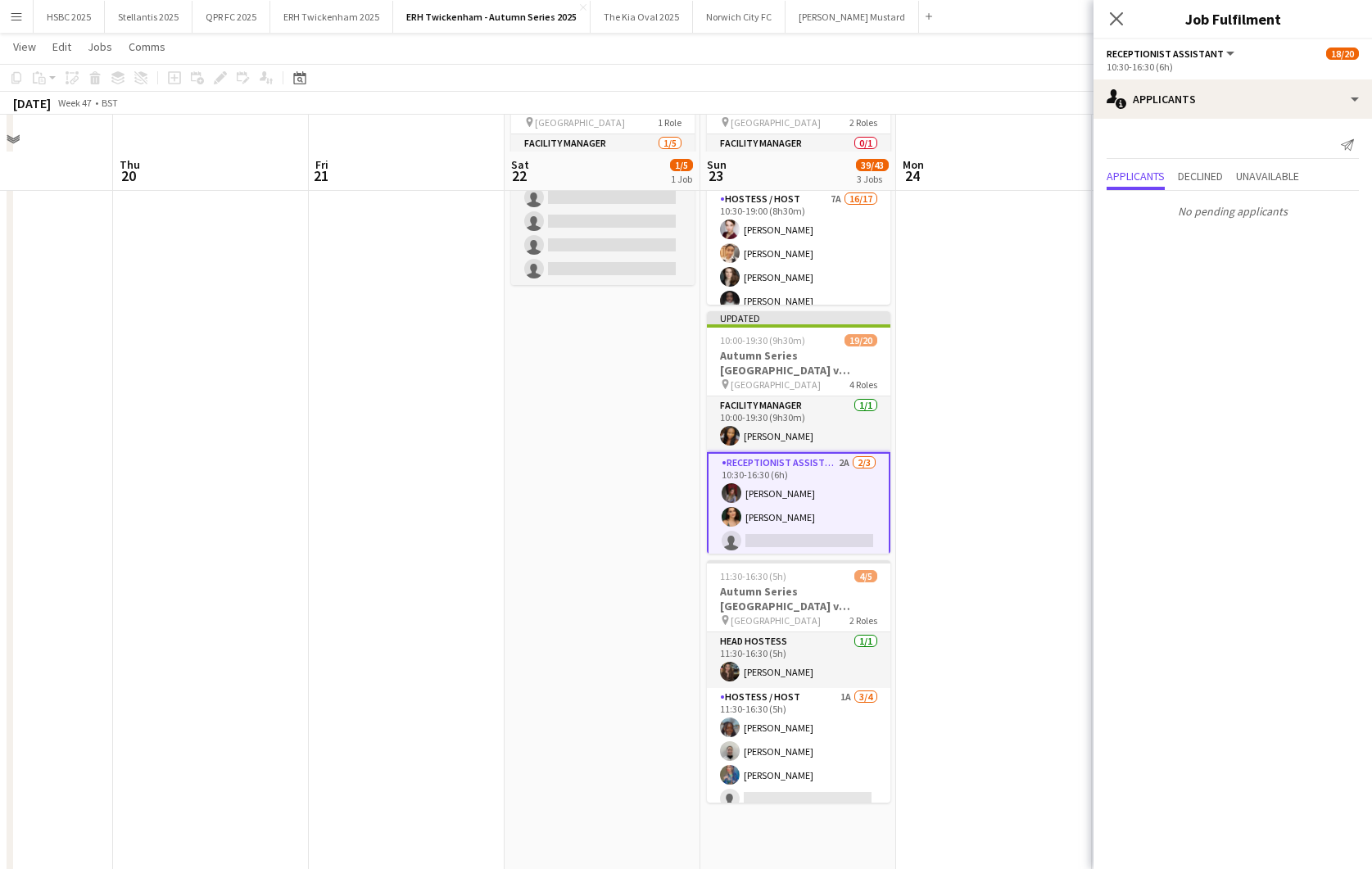
scroll to position [172, 0]
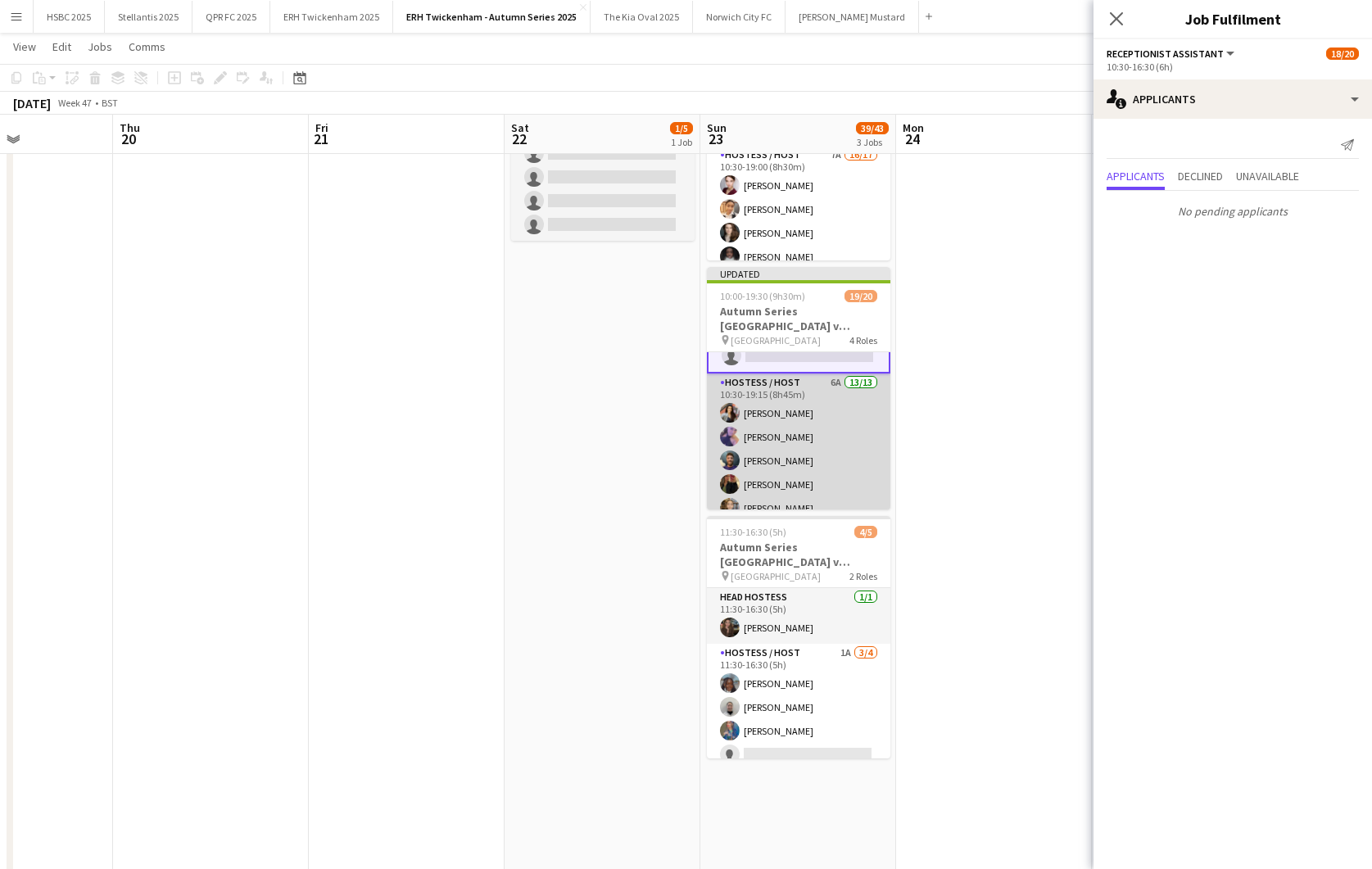
click at [814, 451] on app-card-role "Hostess / Host 6A 13/13 10:30-19:15 (8h45m) [PERSON_NAME] [PERSON_NAME] [PERSON…" at bounding box center [799, 544] width 184 height 341
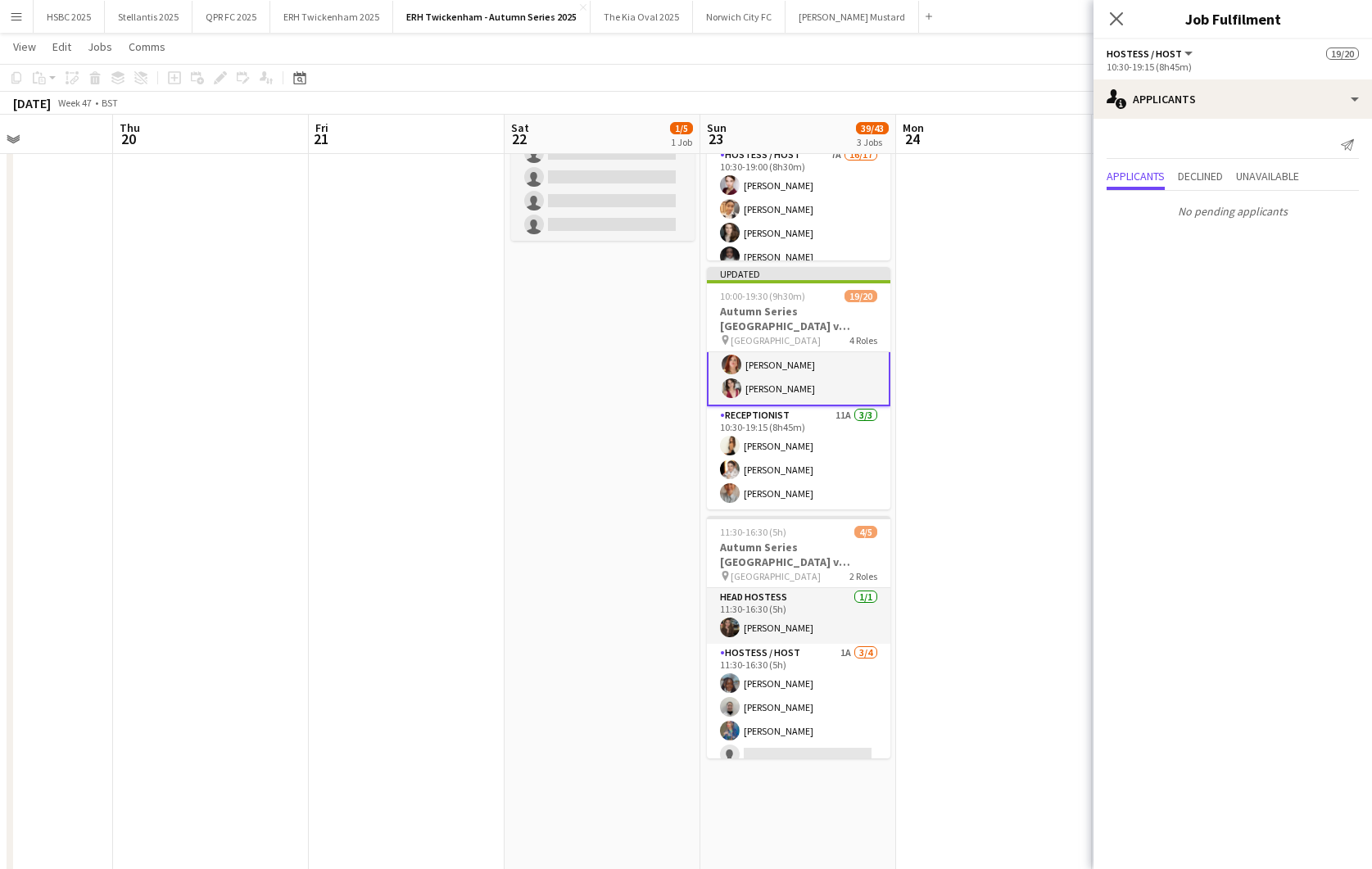
click at [814, 451] on app-card-role "Receptionist 11A [DATE] 10:30-19:15 (8h45m) [PERSON_NAME] [PERSON_NAME]" at bounding box center [799, 458] width 184 height 104
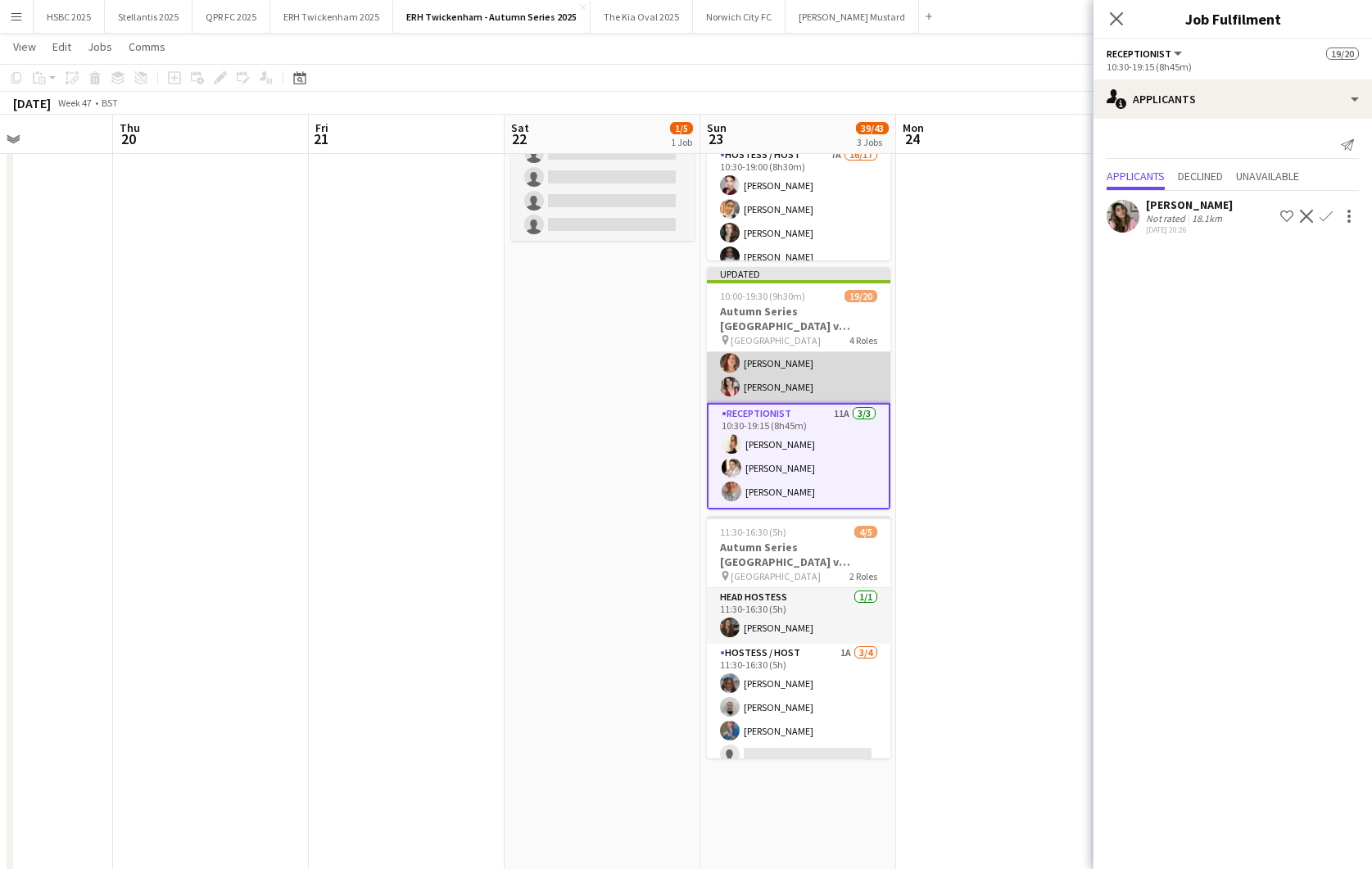
scroll to position [447, 0]
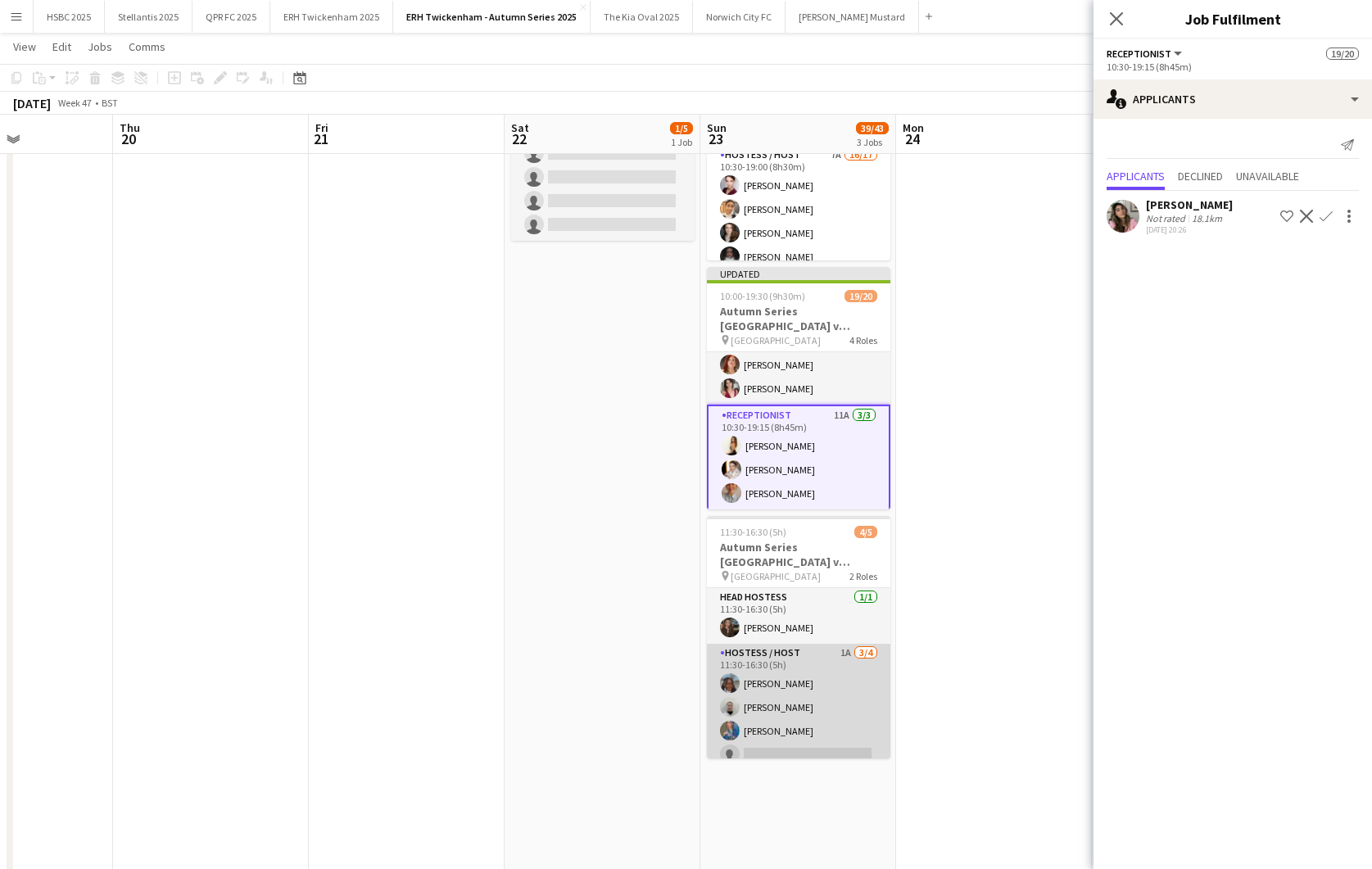
click at [872, 712] on app-card-role "Hostess / Host 1A [DATE] 11:30-16:30 (5h) [PERSON_NAME] [PERSON_NAME] [PERSON_N…" at bounding box center [799, 707] width 184 height 127
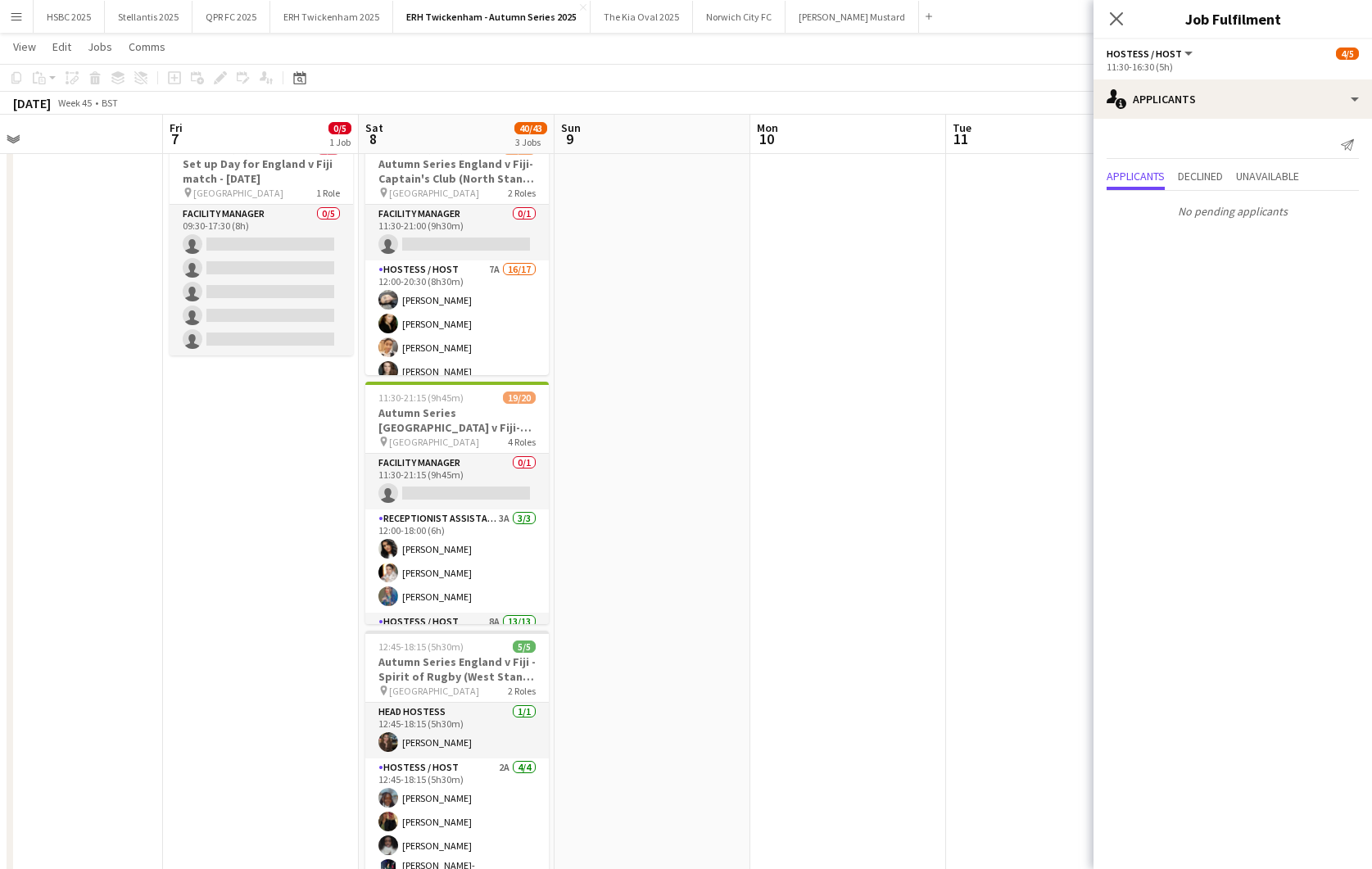
scroll to position [0, 545]
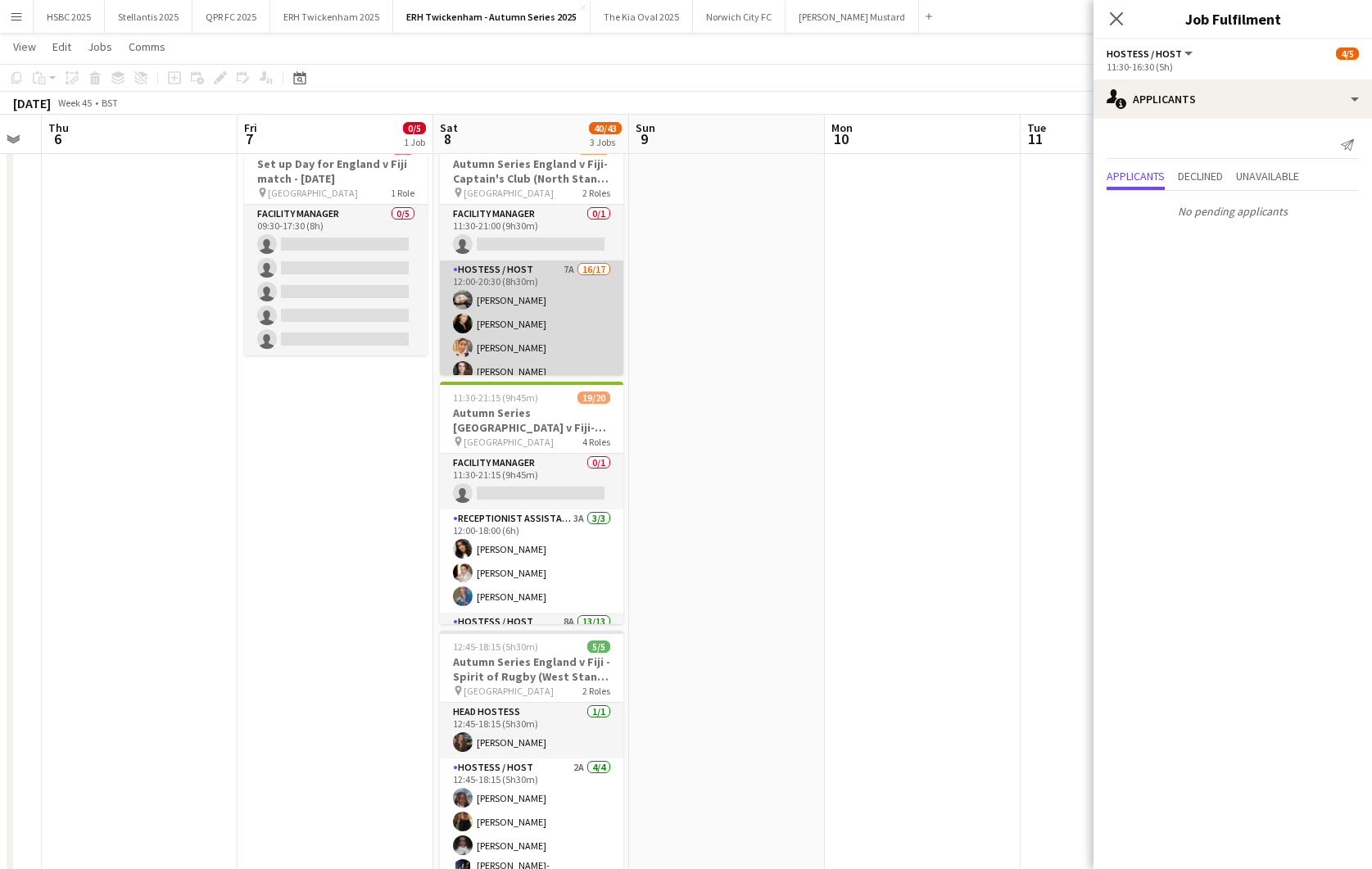
click at [531, 280] on app-card-role "Hostess / Host 7A 16/17 12:00-20:30 (8h30m) [PERSON_NAME] [PERSON_NAME] [PERSON…" at bounding box center [532, 478] width 184 height 436
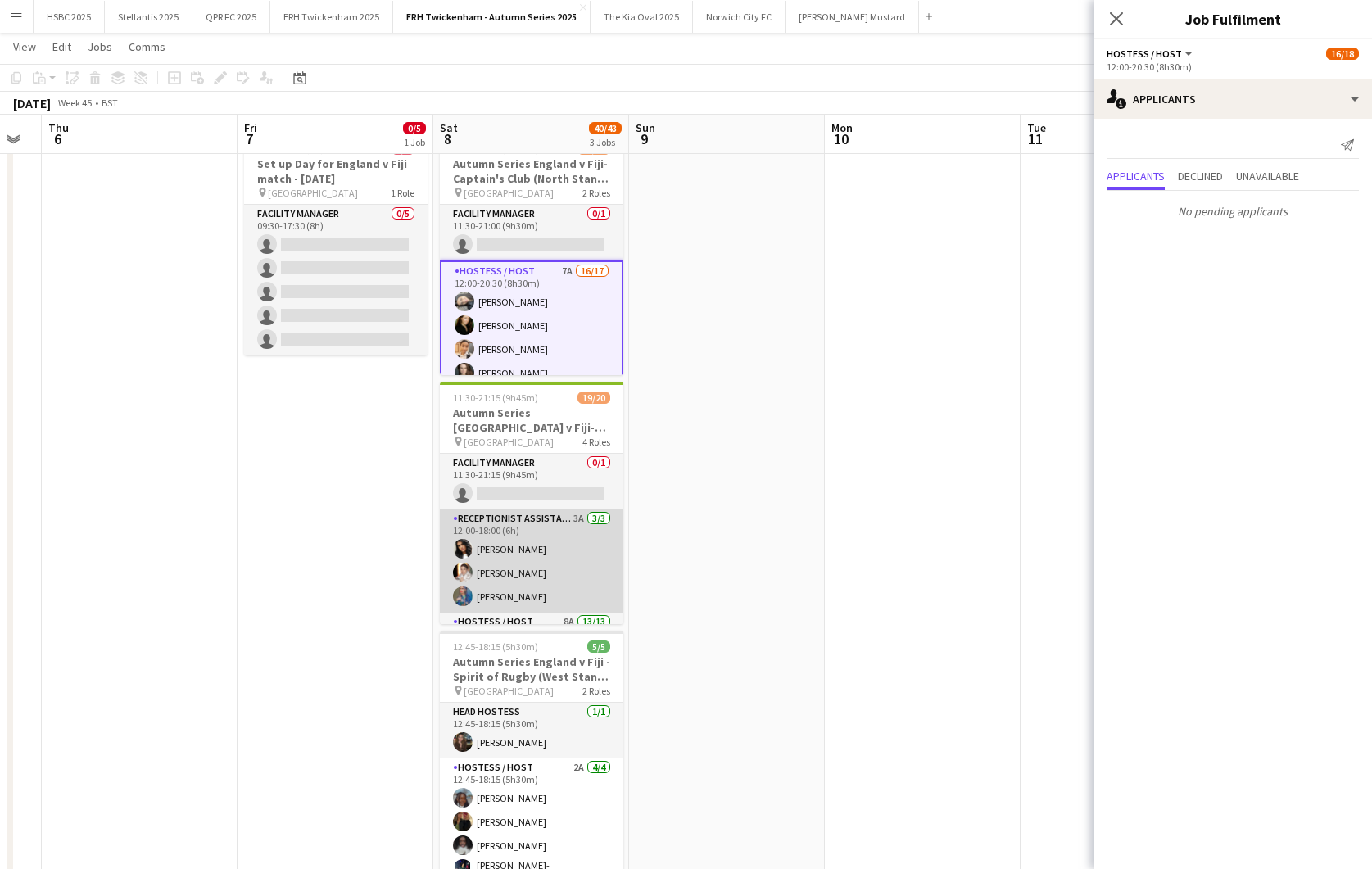
click at [553, 564] on app-card-role "Receptionist Assistant 3A [DATE] 12:00-18:00 (6h) [PERSON_NAME] [PERSON_NAME] […" at bounding box center [532, 561] width 184 height 104
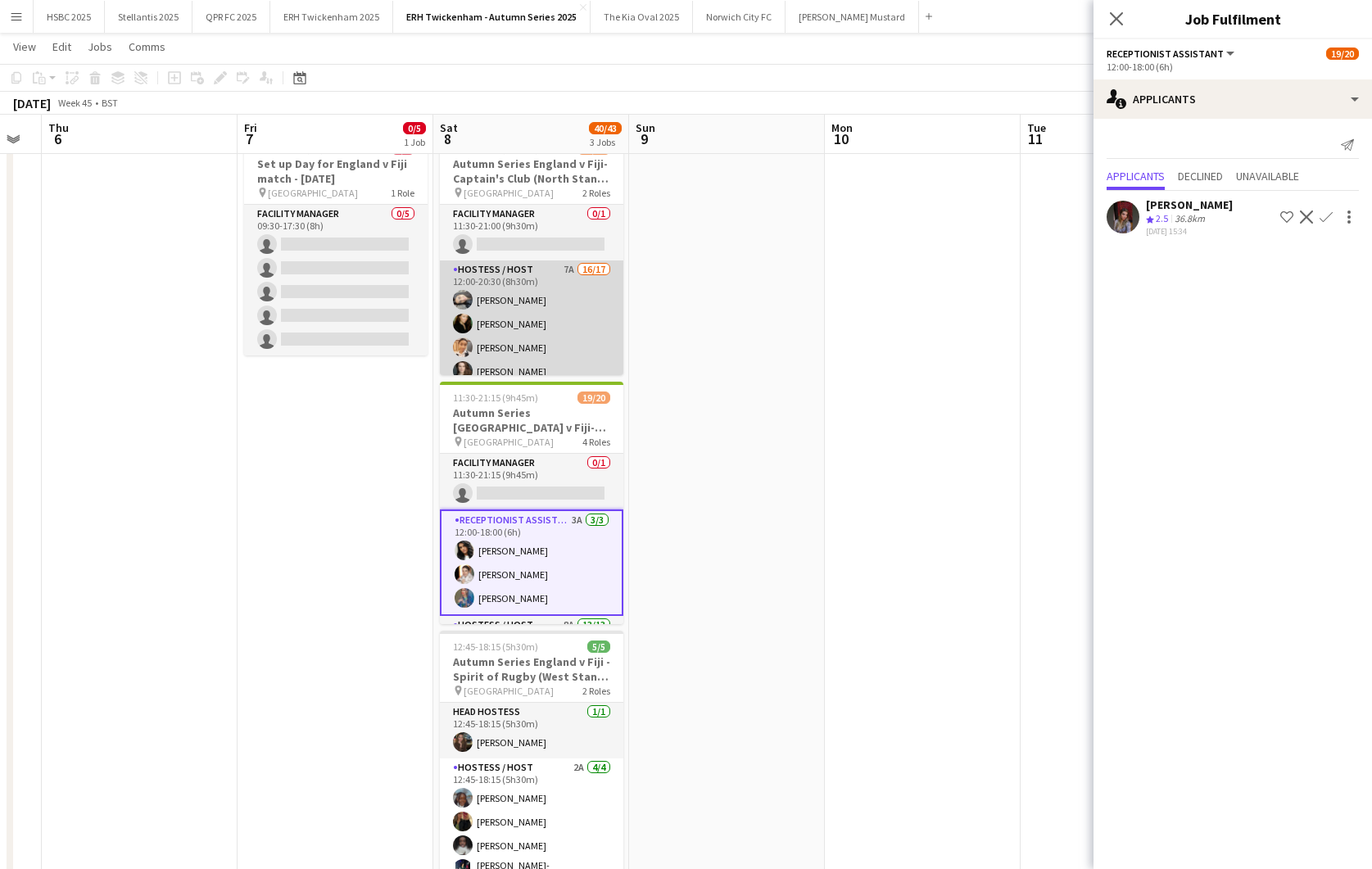
scroll to position [321, 0]
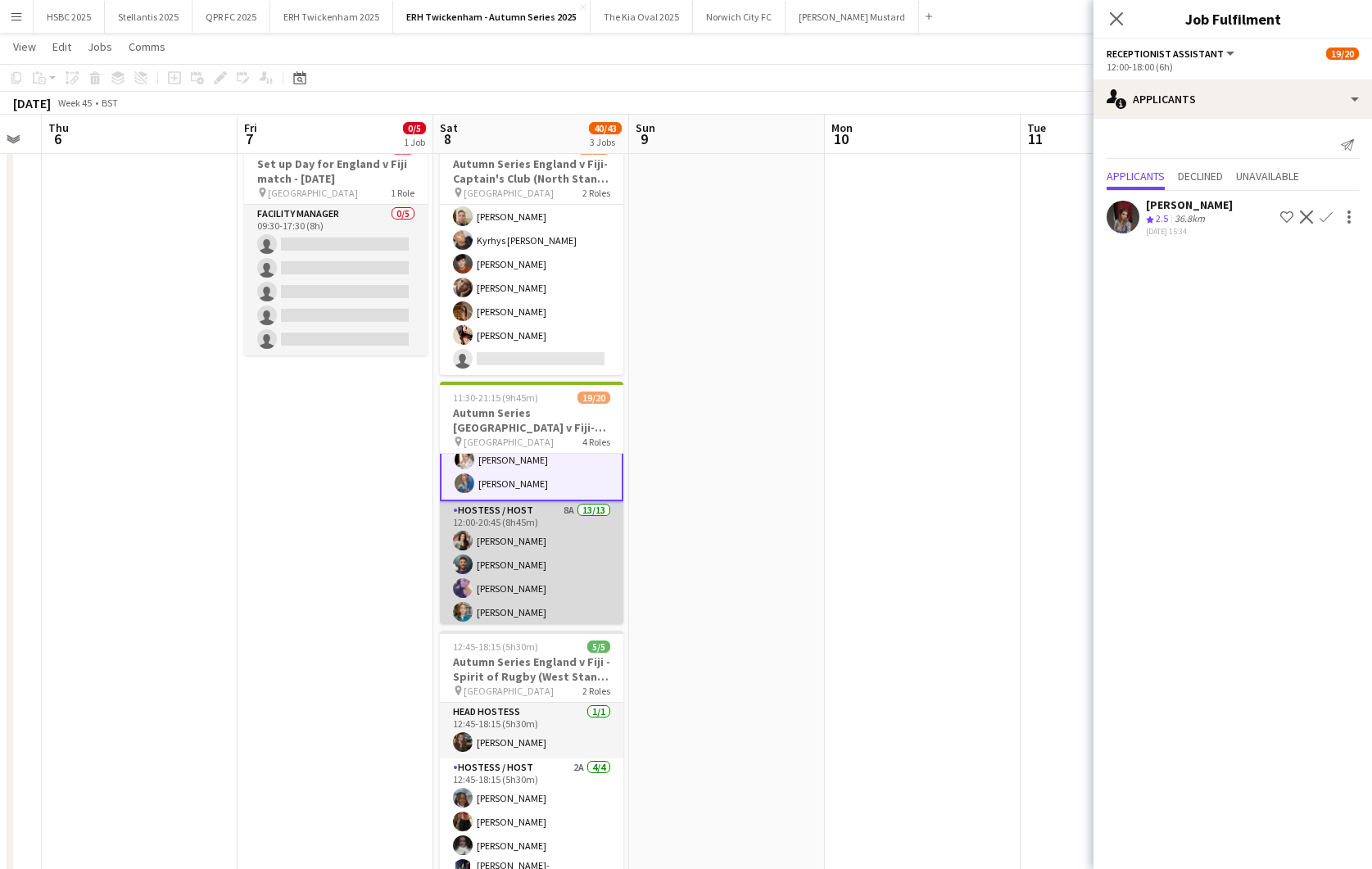
click at [529, 558] on app-card-role "Hostess / Host 8A 13/13 12:00-20:45 (8h45m) [PERSON_NAME] [PERSON_NAME] [PERSON…" at bounding box center [532, 672] width 184 height 341
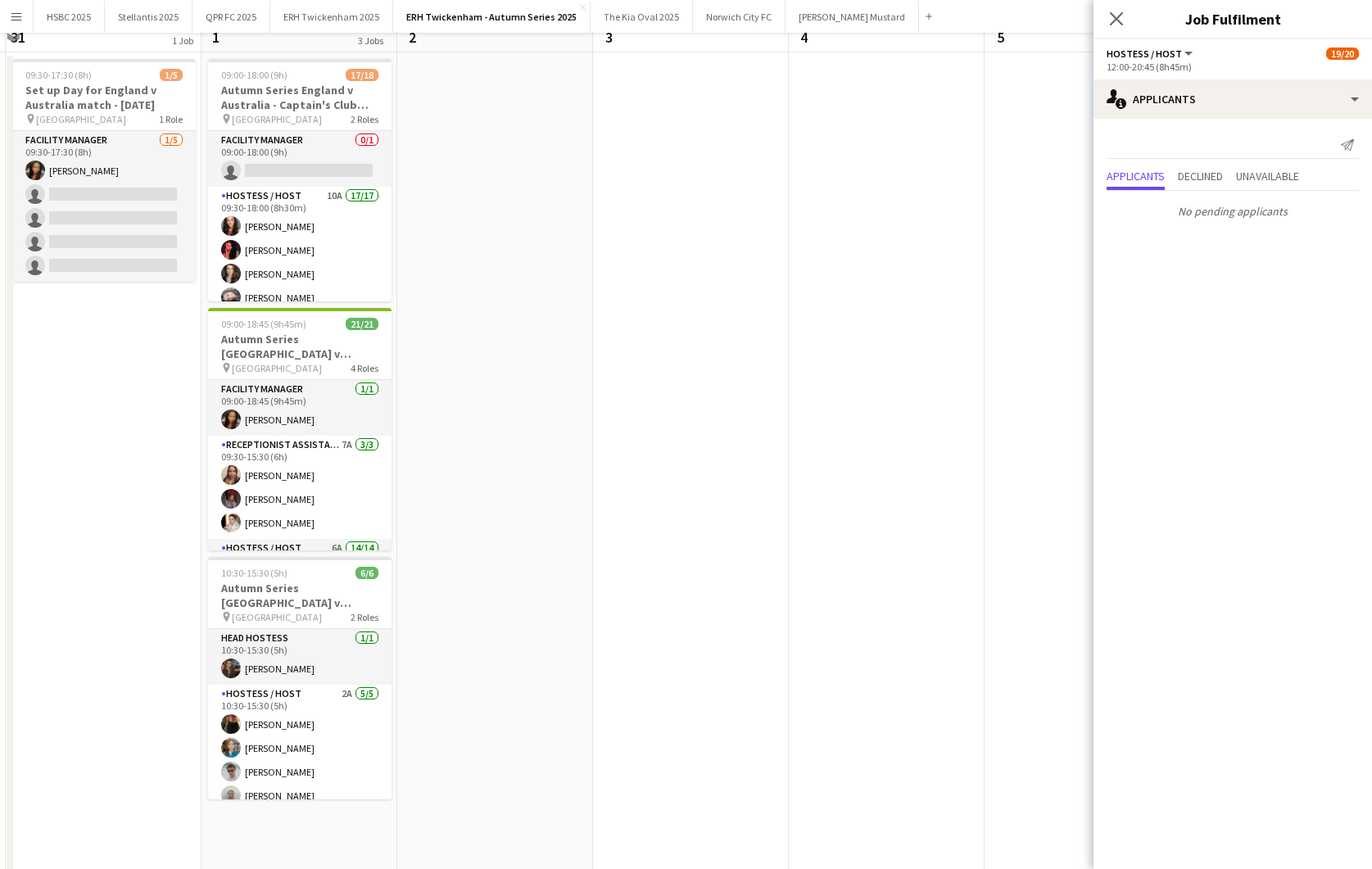
scroll to position [0, 0]
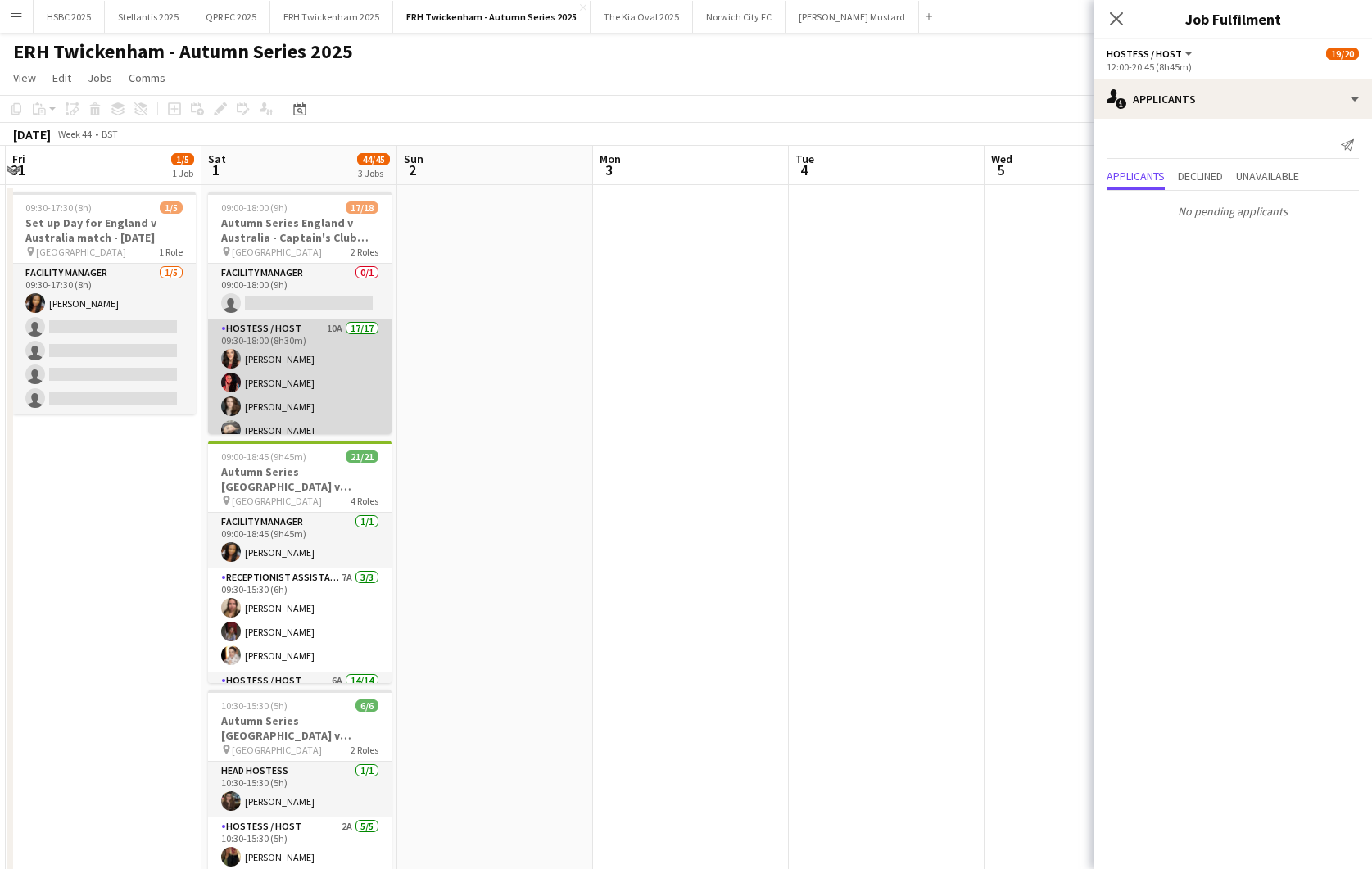
click at [329, 360] on app-card-role "Hostess / Host 10A 17/17 09:30-18:00 (8h30m) [PERSON_NAME] [PERSON_NAME] [PERSO…" at bounding box center [299, 539] width 184 height 441
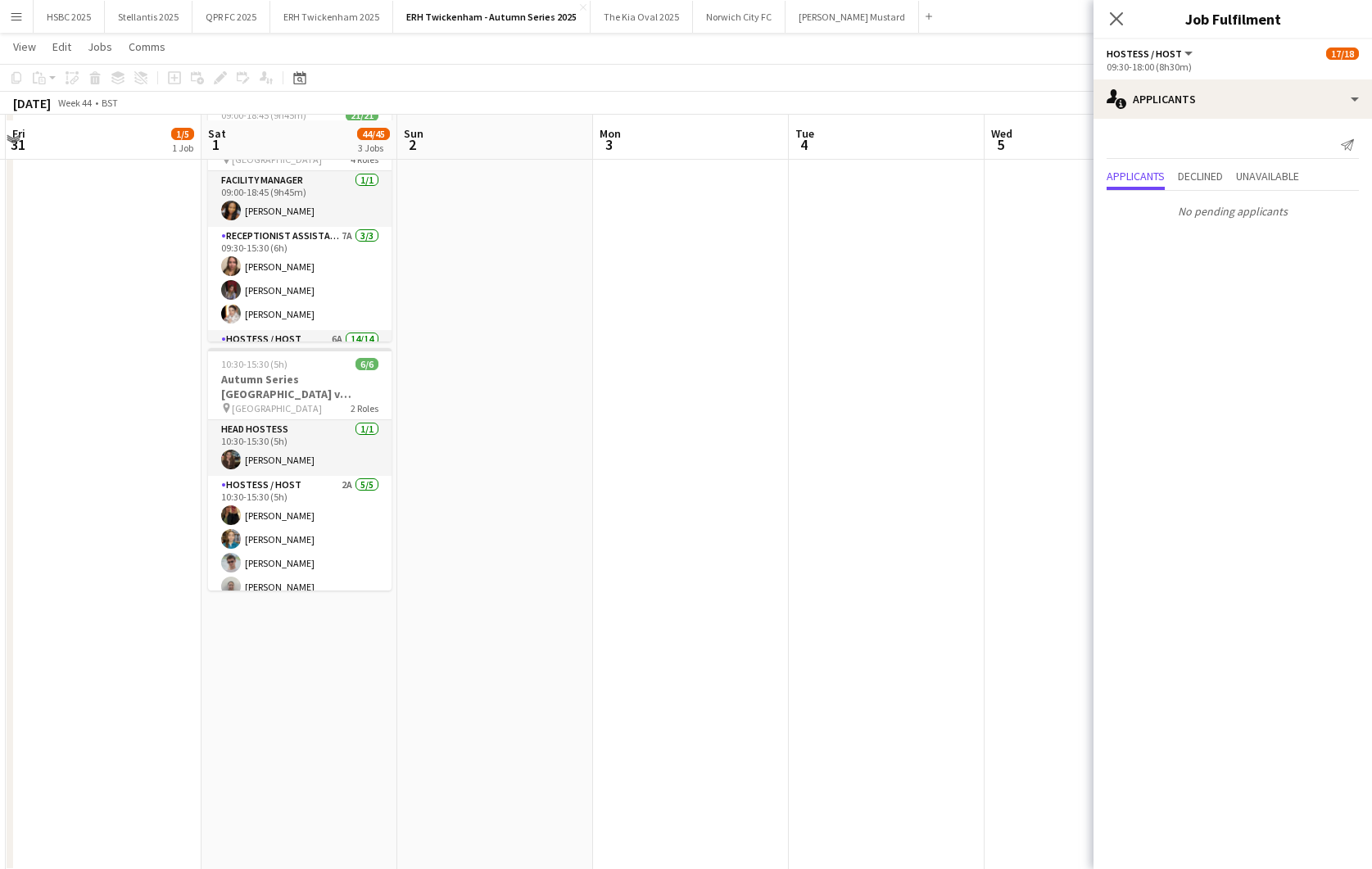
scroll to position [346, 0]
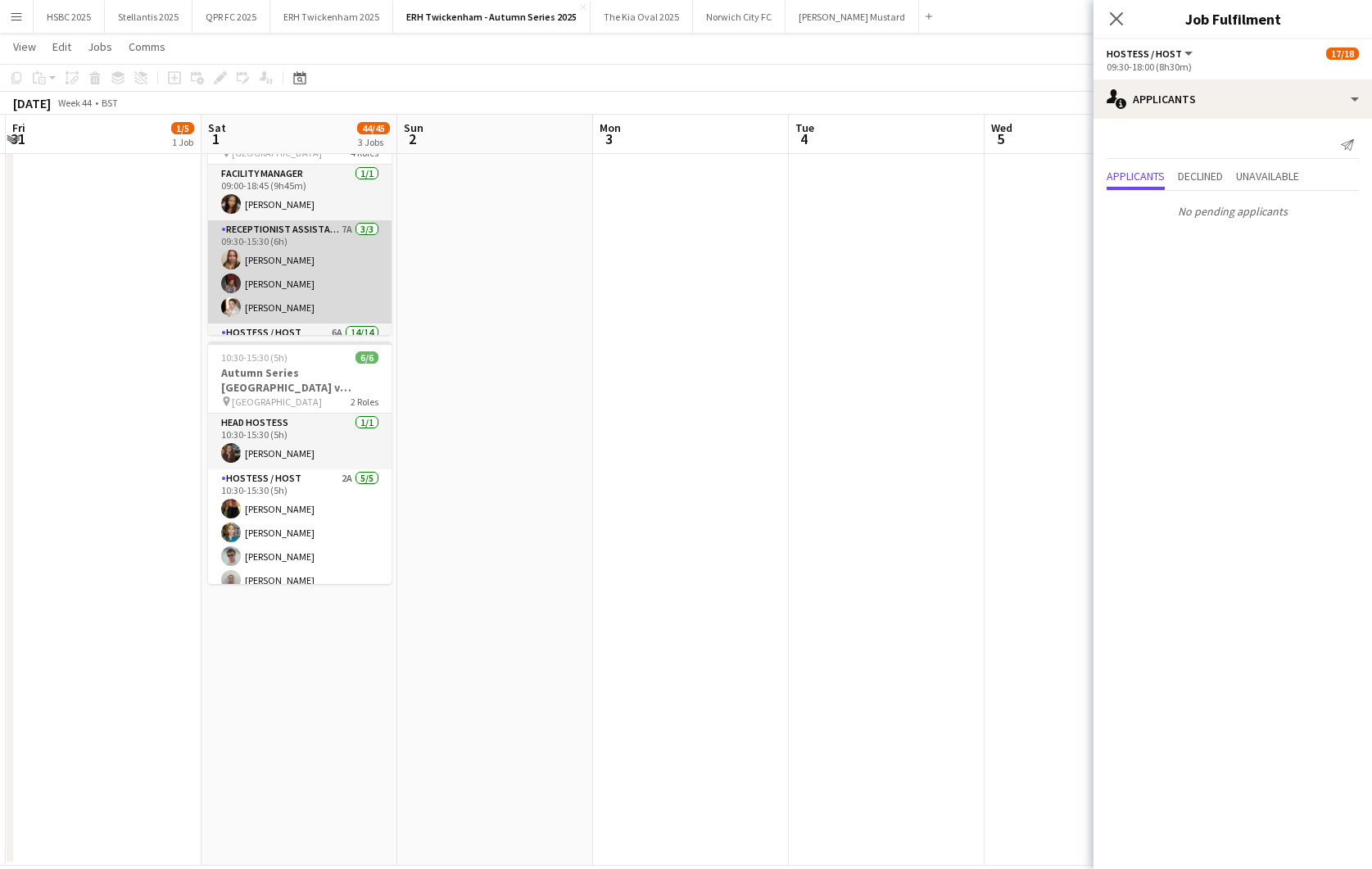
click at [343, 254] on app-card-role "Receptionist Assistant 7A [DATE] 09:30-15:30 (6h) [PERSON_NAME] [PERSON_NAME] […" at bounding box center [299, 271] width 184 height 104
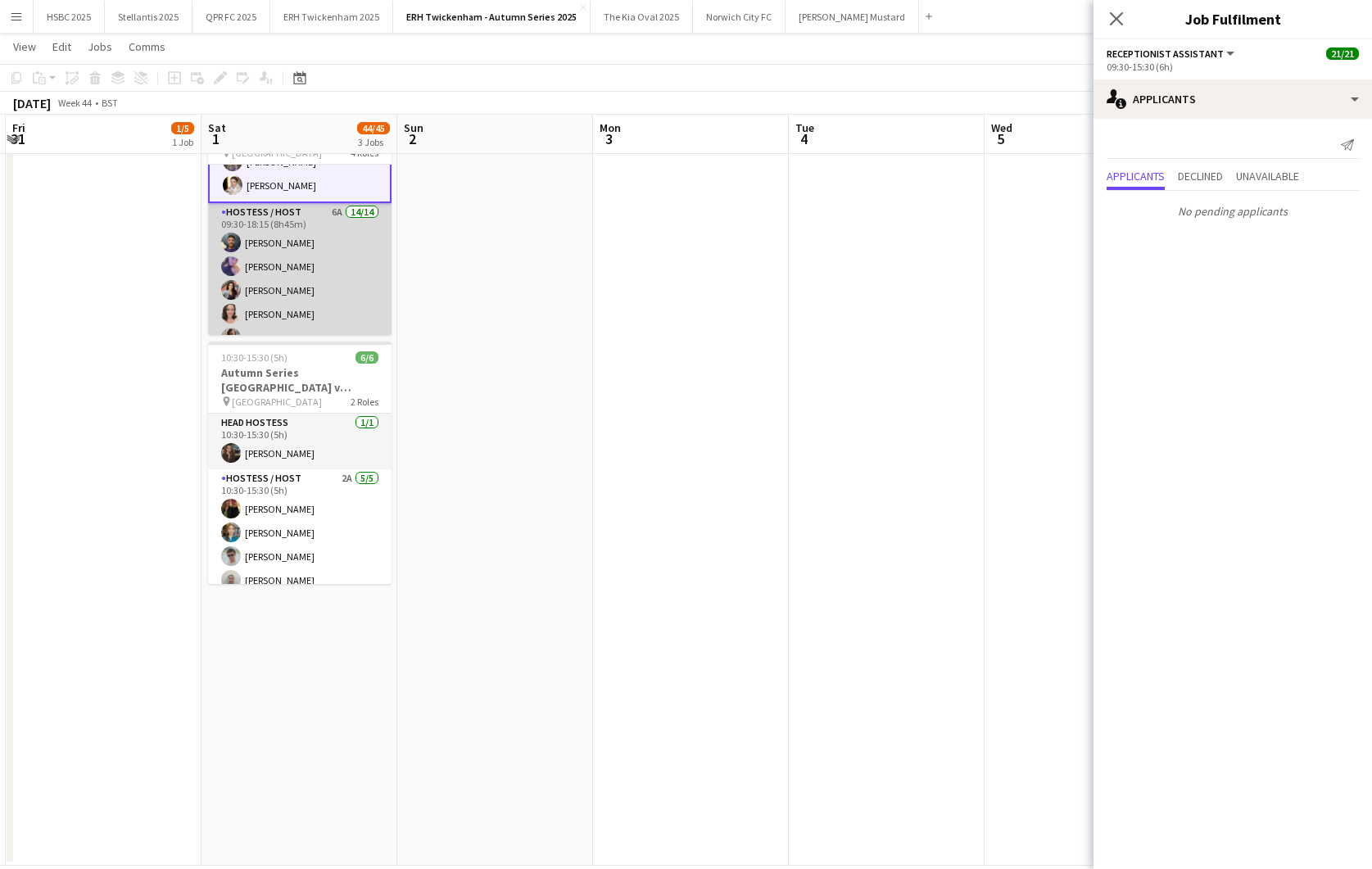
click at [344, 275] on app-card-role "Hostess / Host 6A 14/14 09:30-18:15 (8h45m) [PERSON_NAME] [PERSON_NAME] [PERSON…" at bounding box center [299, 384] width 184 height 364
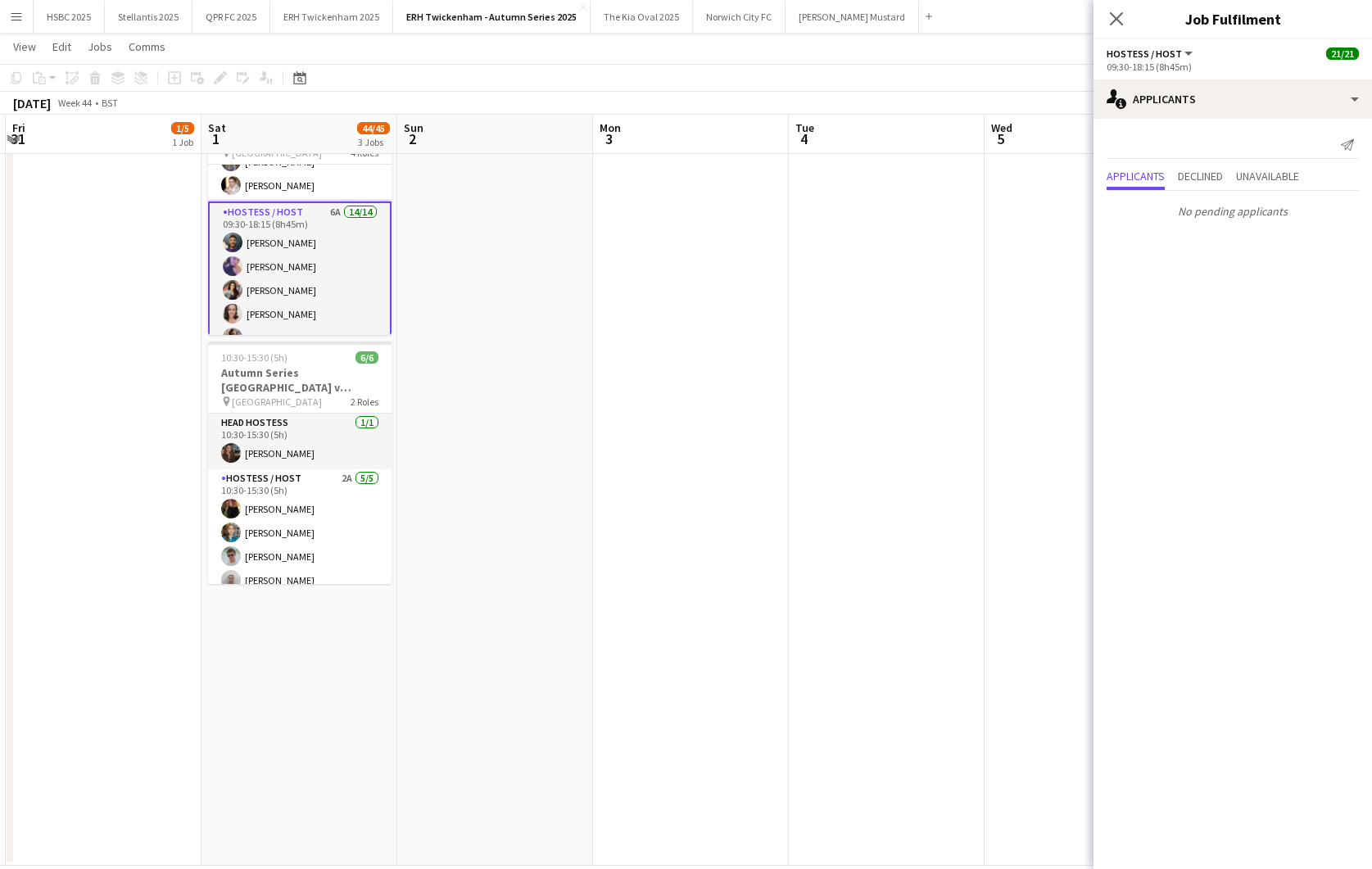
scroll to position [459, 0]
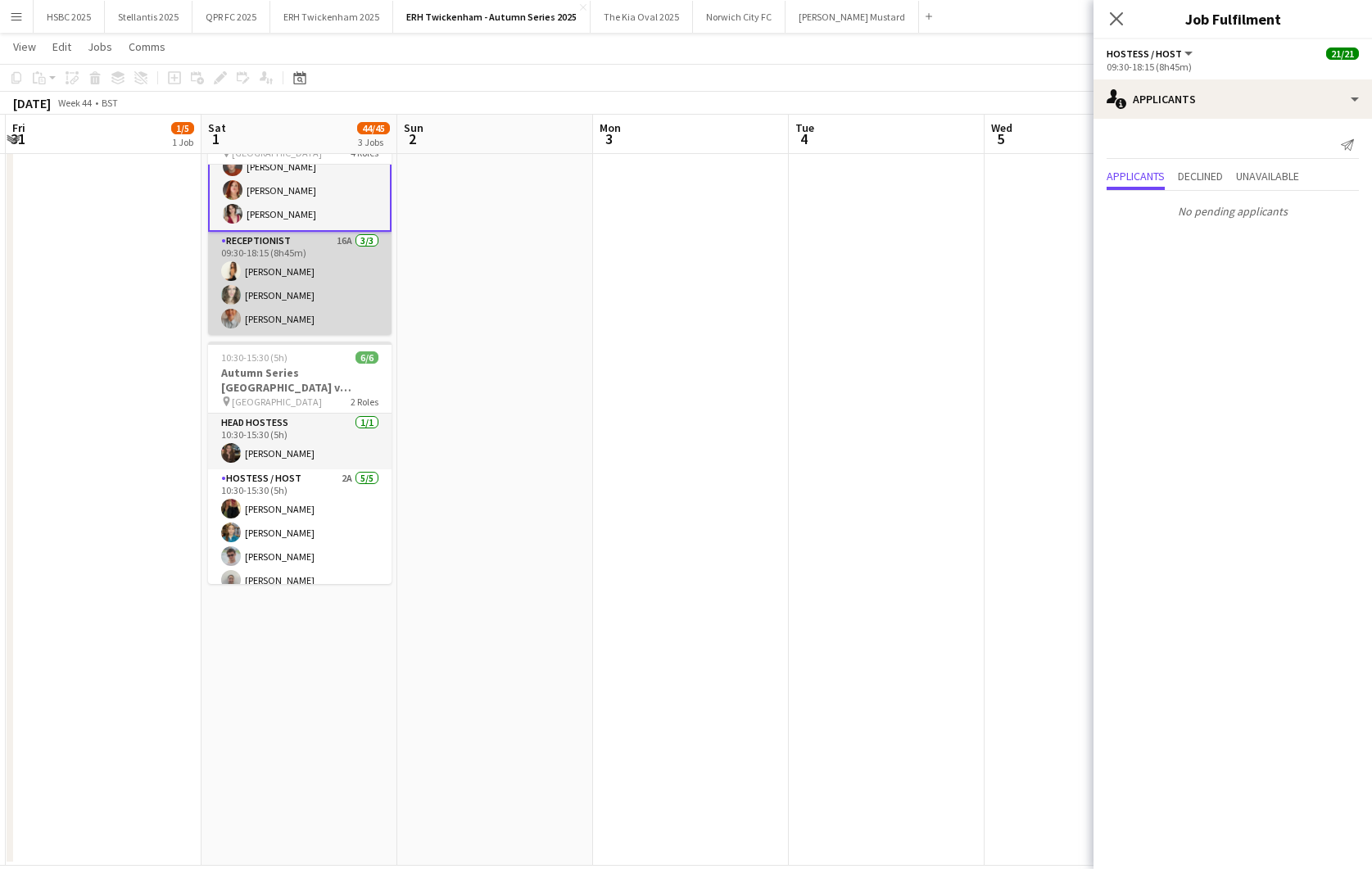
click at [345, 277] on app-card-role "Receptionist 16A [DATE] 09:30-18:15 (8h45m) [PERSON_NAME] [PERSON_NAME] [PERSON…" at bounding box center [299, 283] width 184 height 104
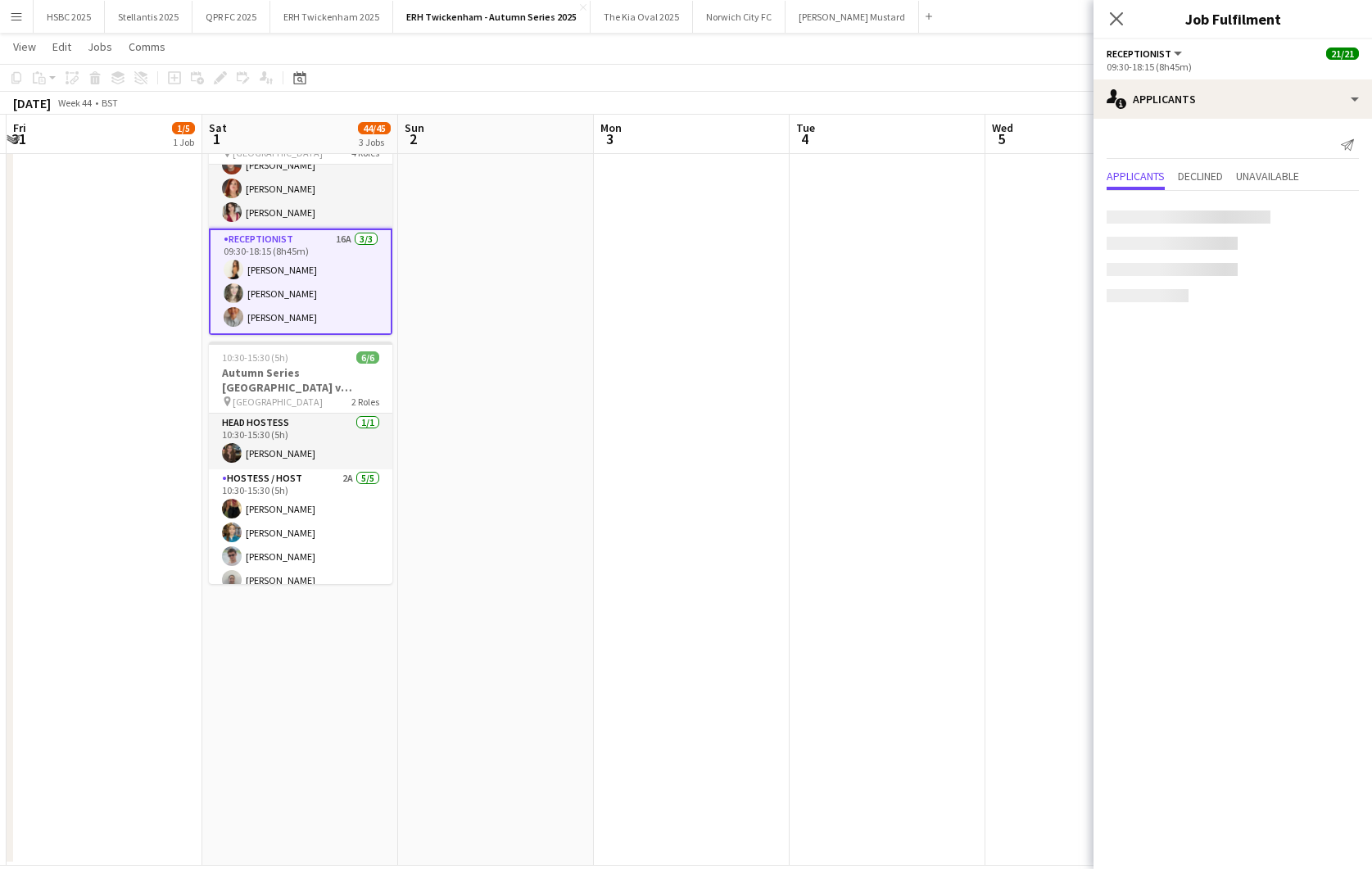
scroll to position [458, 0]
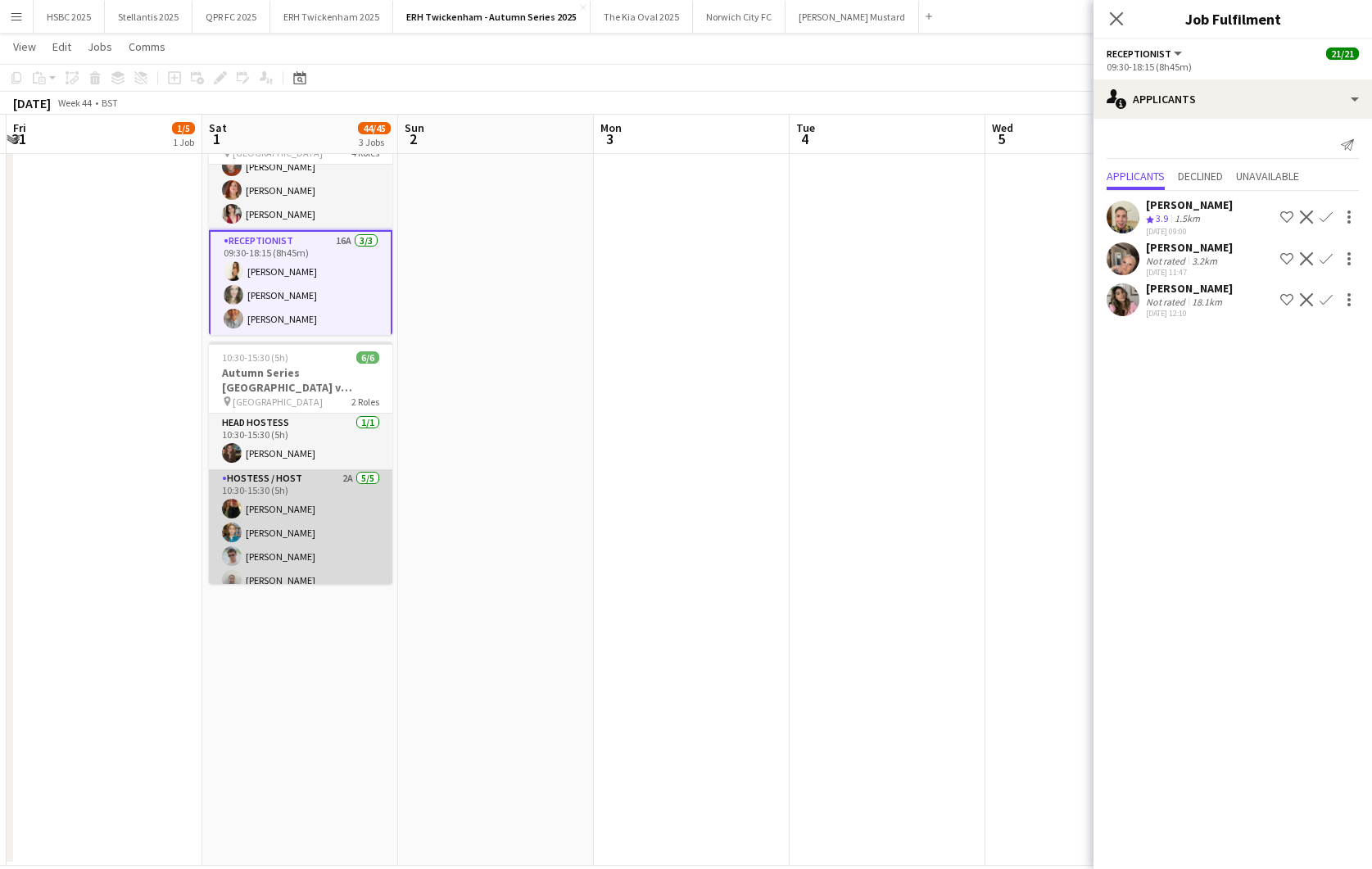
click at [300, 526] on app-card-role "Hostess / Host 2A [DATE] 10:30-15:30 (5h) [PERSON_NAME] [PERSON_NAME] [PERSON_N…" at bounding box center [300, 544] width 184 height 150
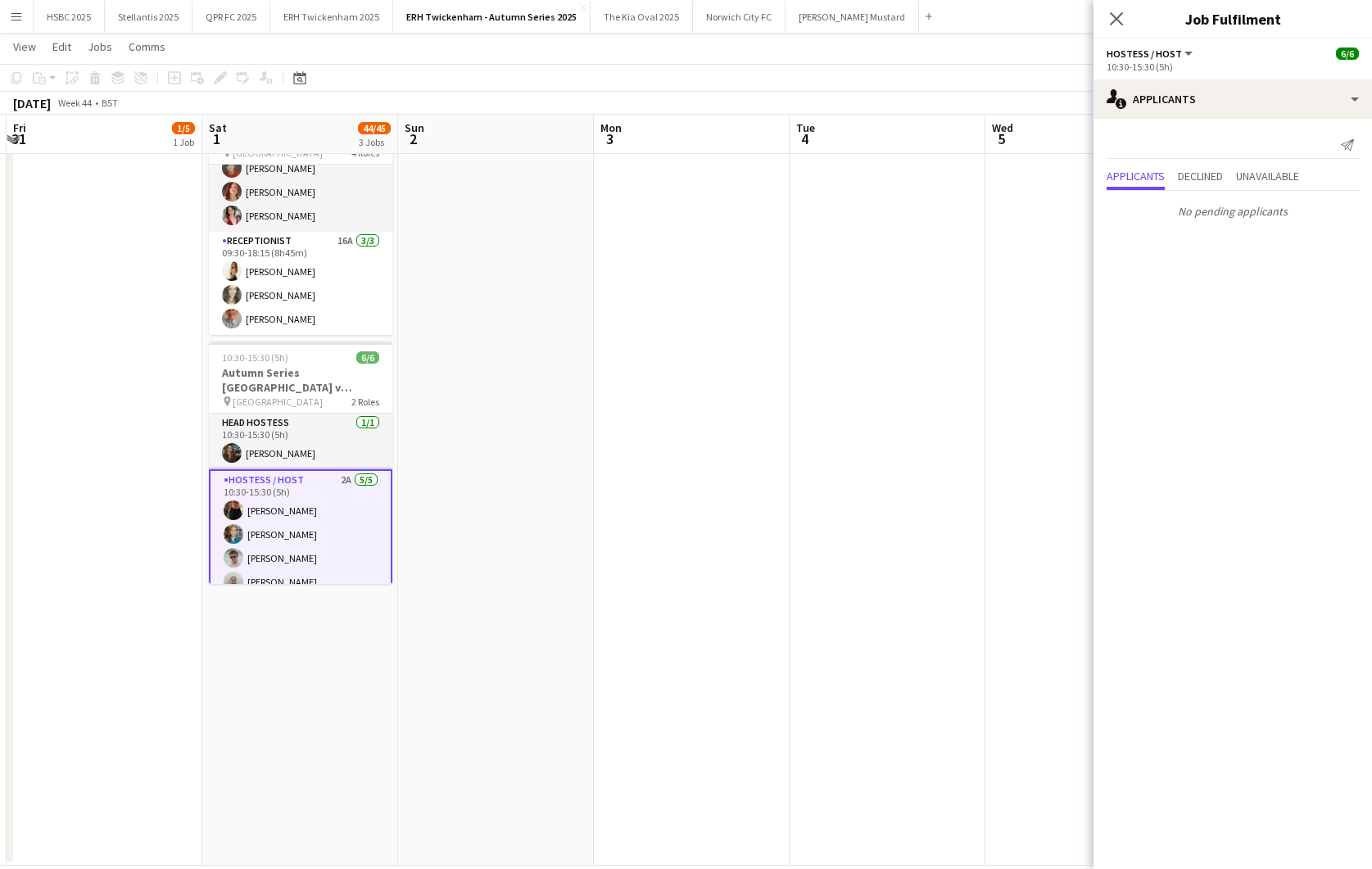
scroll to position [456, 0]
click at [582, 352] on app-date-cell at bounding box center [496, 351] width 196 height 1029
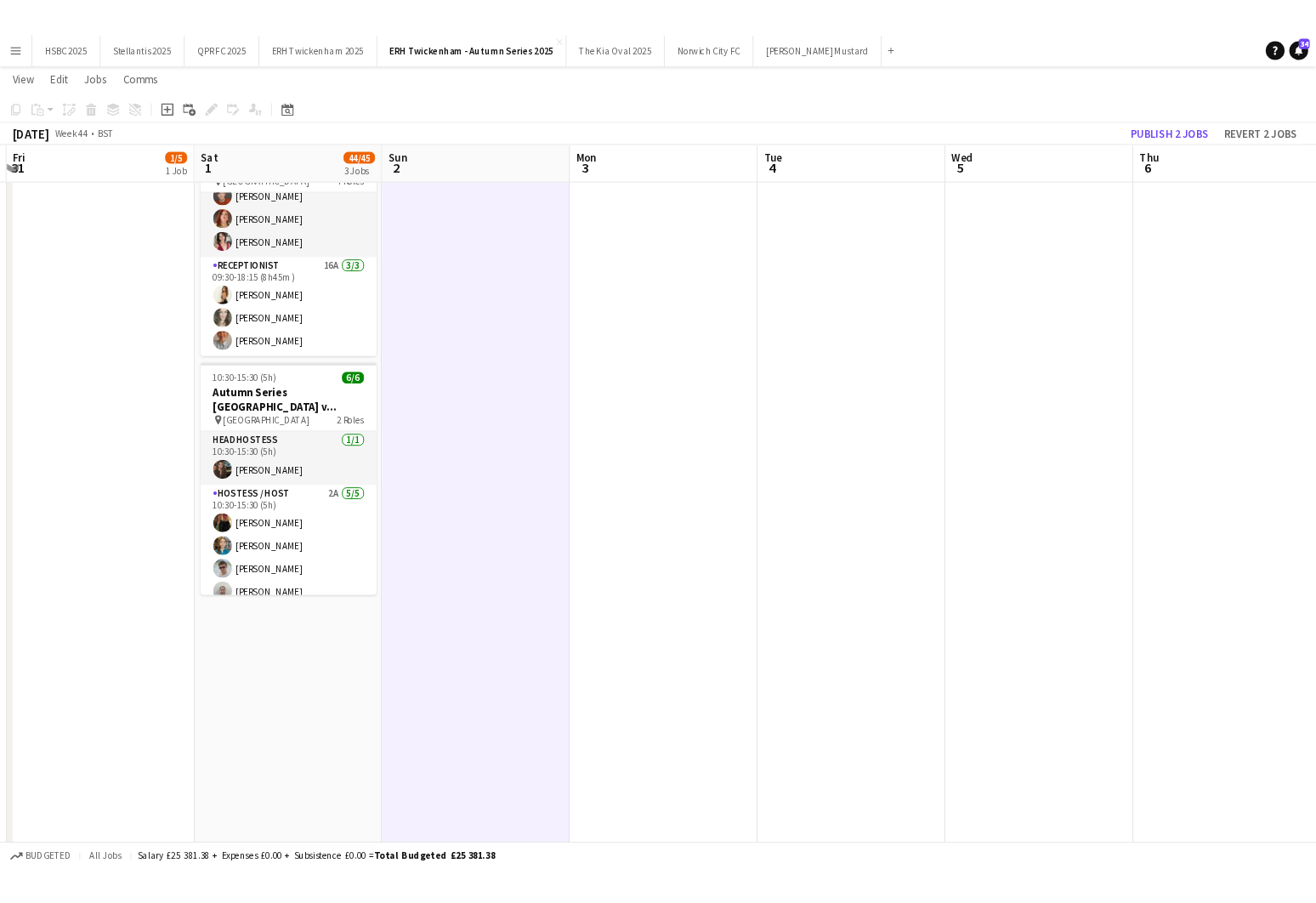
scroll to position [0, 0]
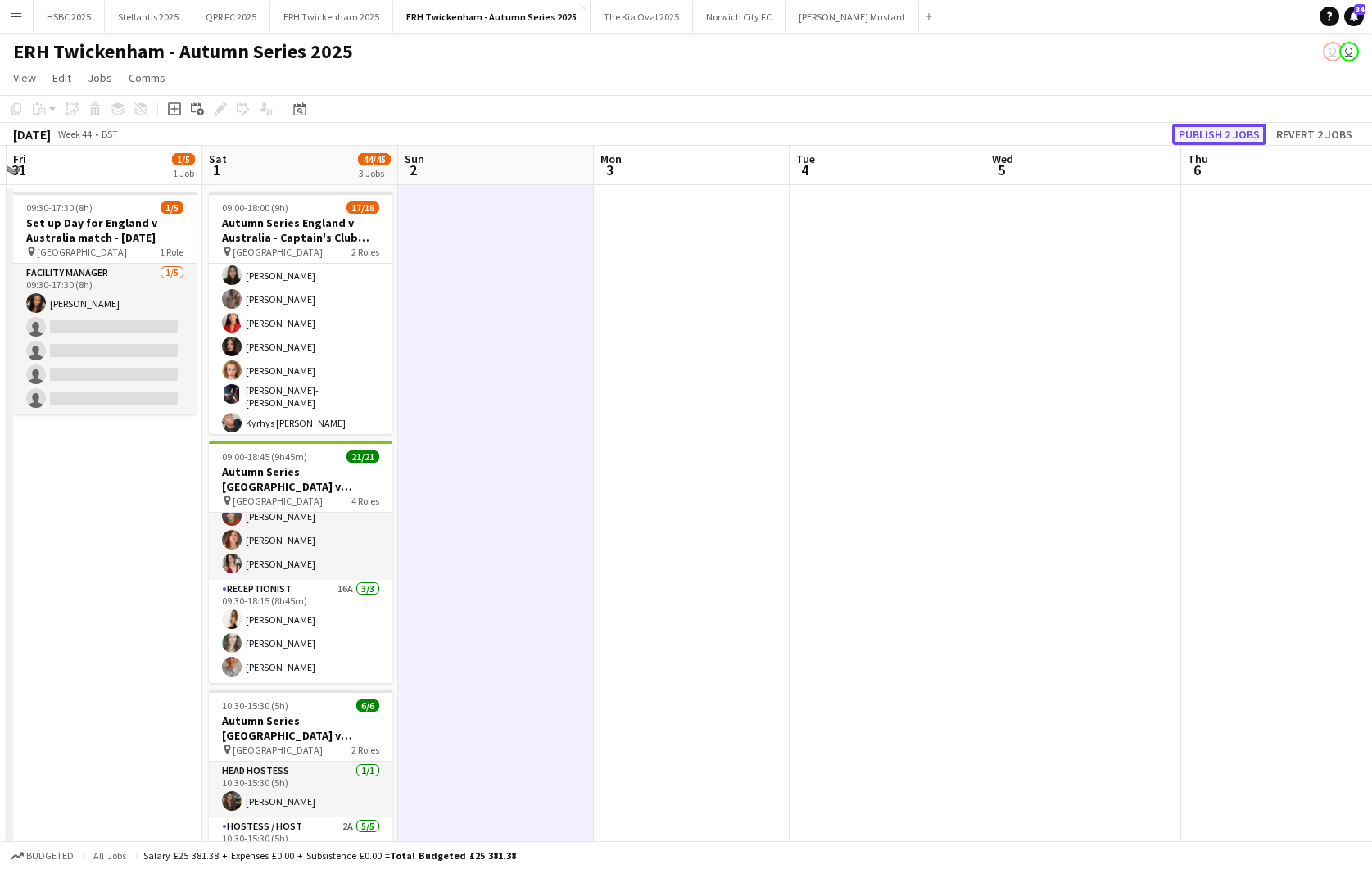
click at [1237, 124] on button "Publish 2 jobs" at bounding box center [1219, 134] width 94 height 21
